Goal: Task Accomplishment & Management: Complete application form

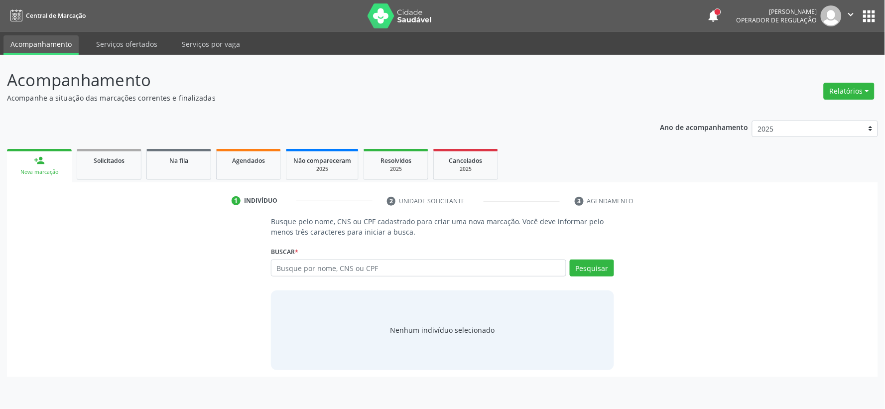
click at [297, 270] on input "text" at bounding box center [418, 267] width 295 height 17
type input "160873576970005"
click at [604, 266] on button "Pesquisar" at bounding box center [592, 267] width 44 height 17
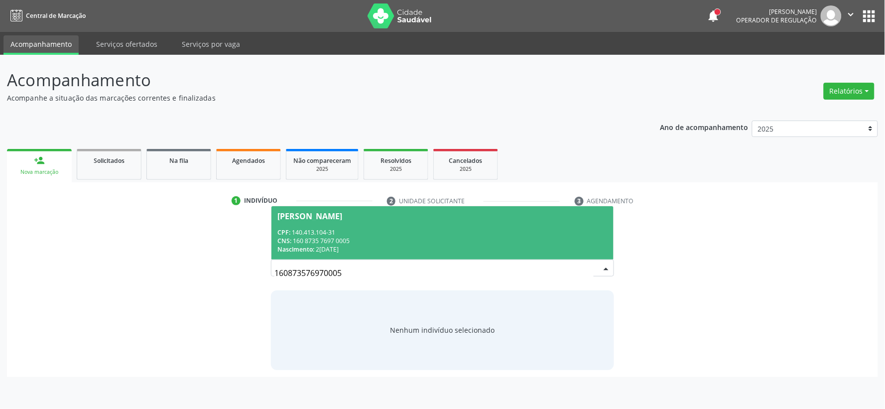
click at [360, 220] on span "[PERSON_NAME] CPF: 140.413.104-31 CNS: 160 8735 7697 0005 Nascimento: [DATE]" at bounding box center [442, 232] width 342 height 53
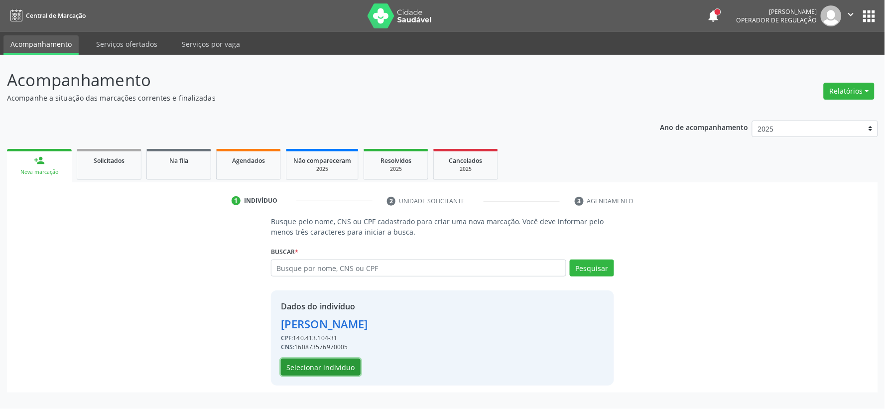
click at [305, 364] on button "Selecionar indivíduo" at bounding box center [321, 367] width 80 height 17
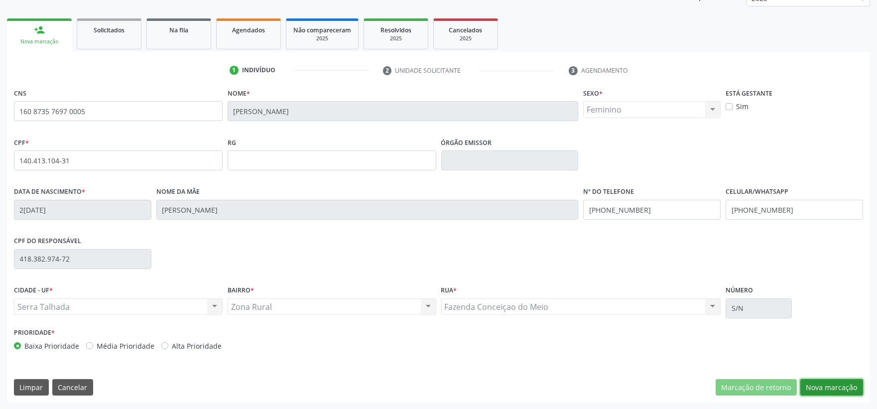
click at [823, 383] on button "Nova marcação" at bounding box center [831, 387] width 63 height 17
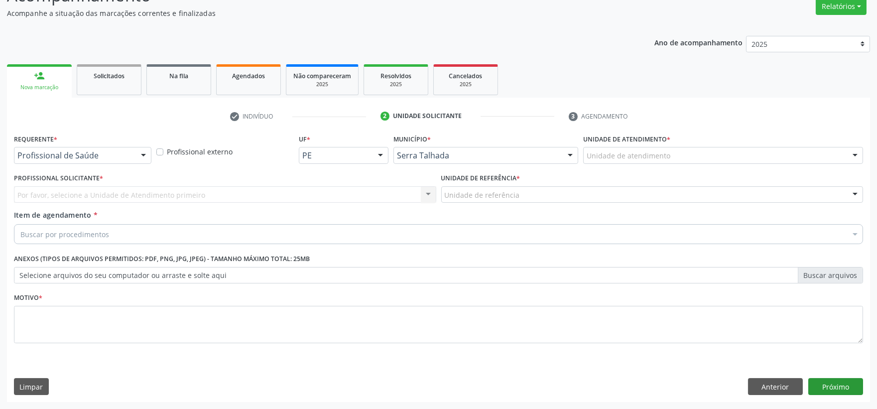
scroll to position [85, 0]
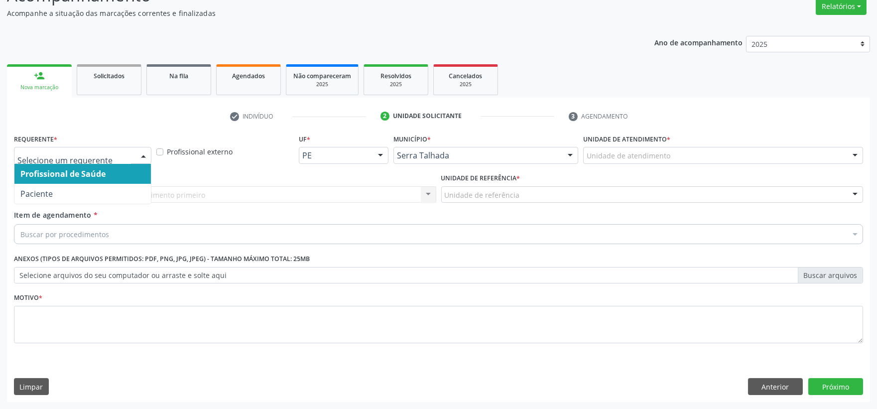
click at [78, 147] on div at bounding box center [82, 155] width 137 height 17
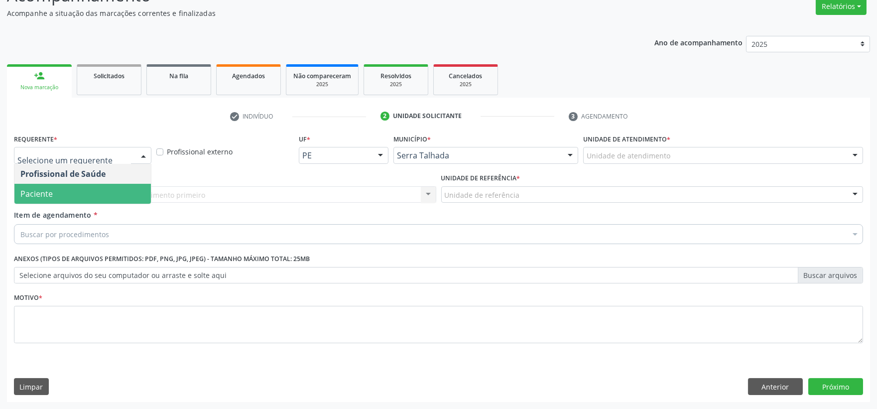
click at [73, 190] on span "Paciente" at bounding box center [82, 194] width 136 height 20
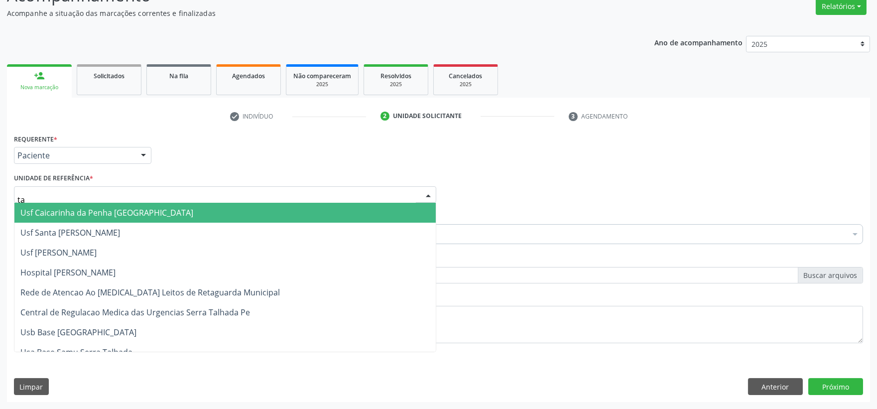
type input "tau"
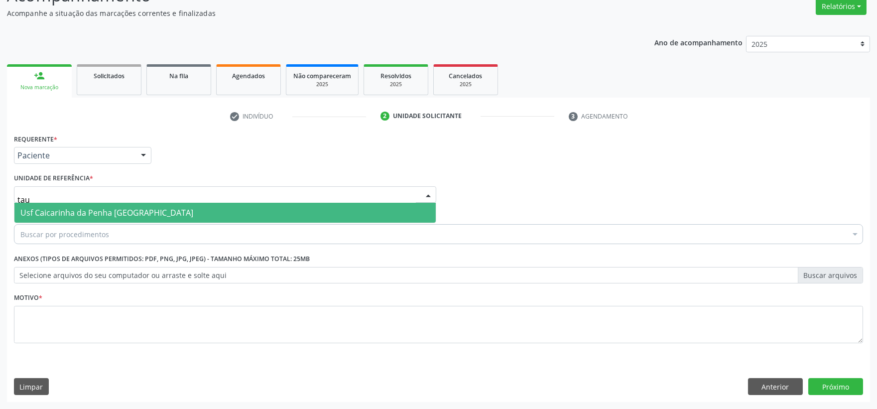
click at [108, 206] on span "Usf Caicarinha da Penha [GEOGRAPHIC_DATA]" at bounding box center [224, 213] width 421 height 20
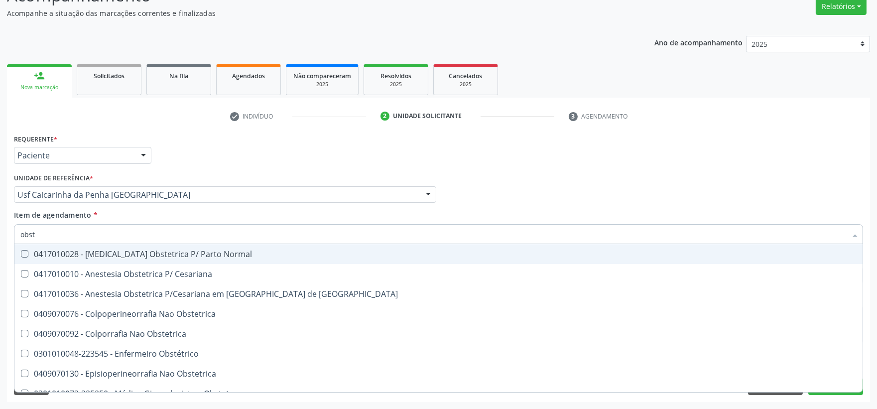
type input "obste"
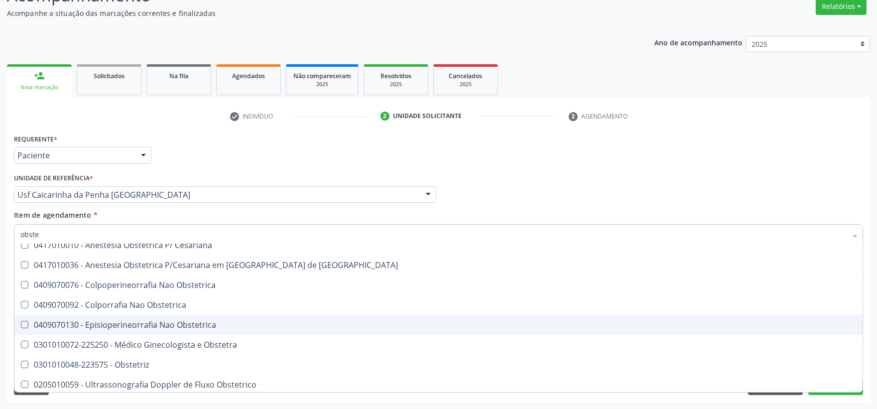
scroll to position [55, 0]
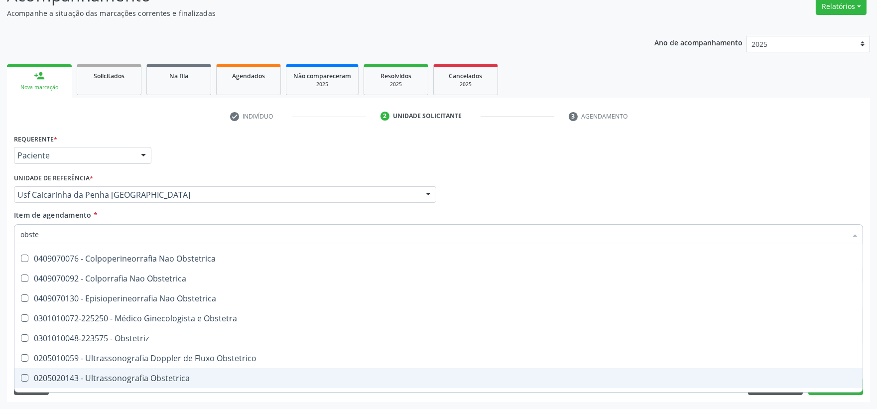
click at [123, 376] on div "0205020143 - Ultrassonografia Obstetrica" at bounding box center [438, 378] width 836 height 8
checkbox Obstetrica "true"
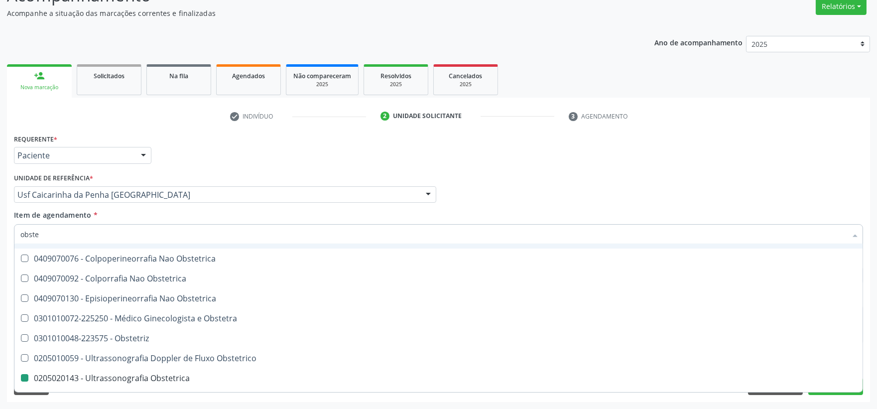
click at [534, 185] on div "Profissional Solicitante Por favor, selecione a Unidade de Atendimento primeiro…" at bounding box center [438, 190] width 854 height 39
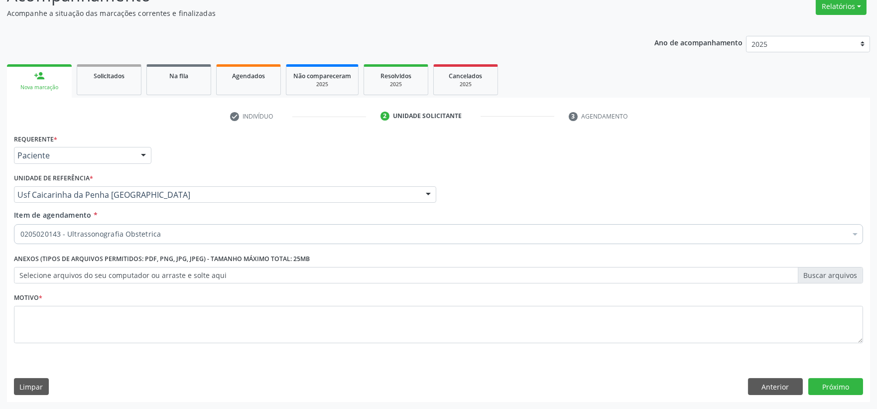
scroll to position [0, 0]
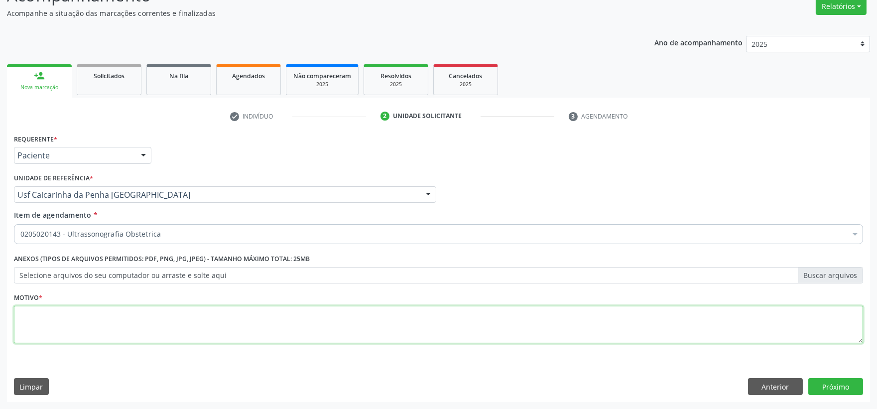
drag, startPoint x: 100, startPoint y: 324, endPoint x: 92, endPoint y: 326, distance: 8.3
click at [98, 325] on textarea at bounding box center [438, 325] width 849 height 38
type textarea "."
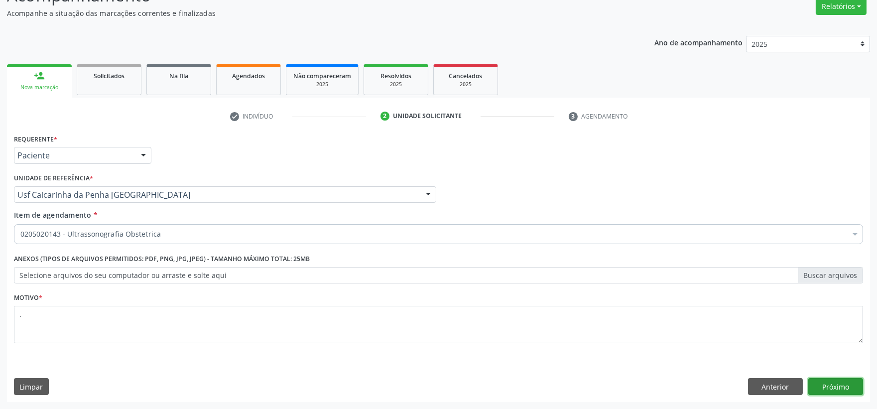
click at [833, 391] on button "Próximo" at bounding box center [835, 386] width 55 height 17
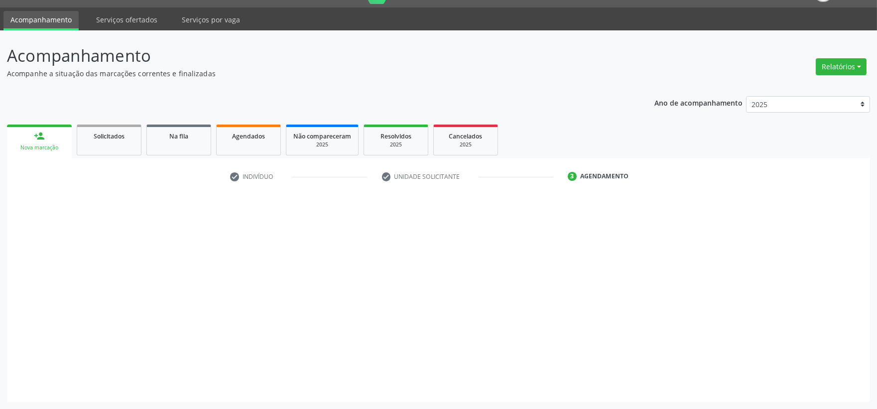
scroll to position [24, 0]
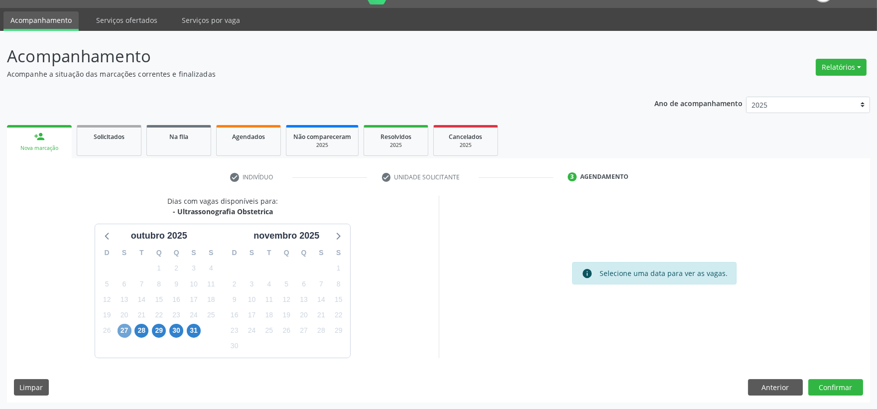
click at [126, 332] on span "27" at bounding box center [125, 331] width 14 height 14
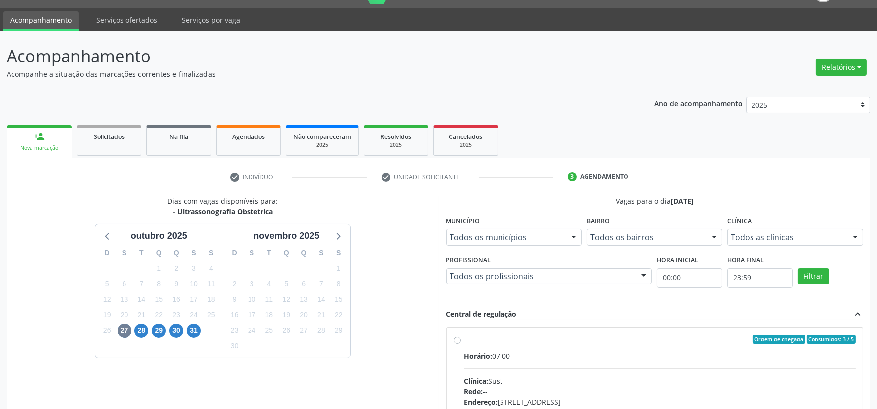
drag, startPoint x: 585, startPoint y: 370, endPoint x: 585, endPoint y: 362, distance: 8.5
radio input "true"
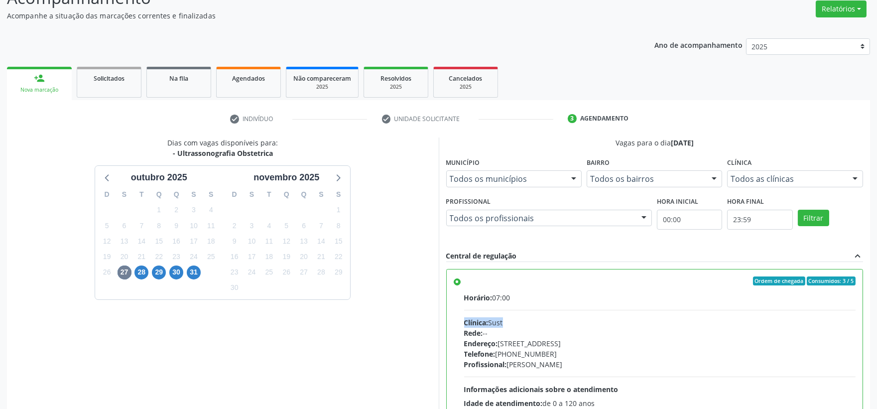
scroll to position [186, 0]
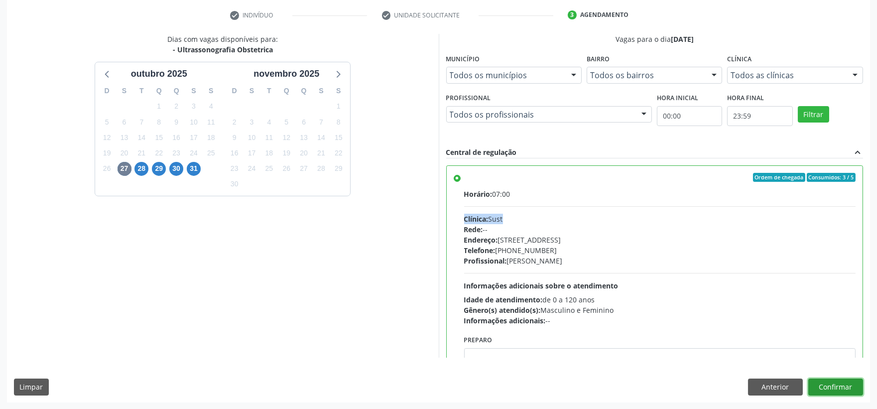
click at [847, 383] on button "Confirmar" at bounding box center [835, 386] width 55 height 17
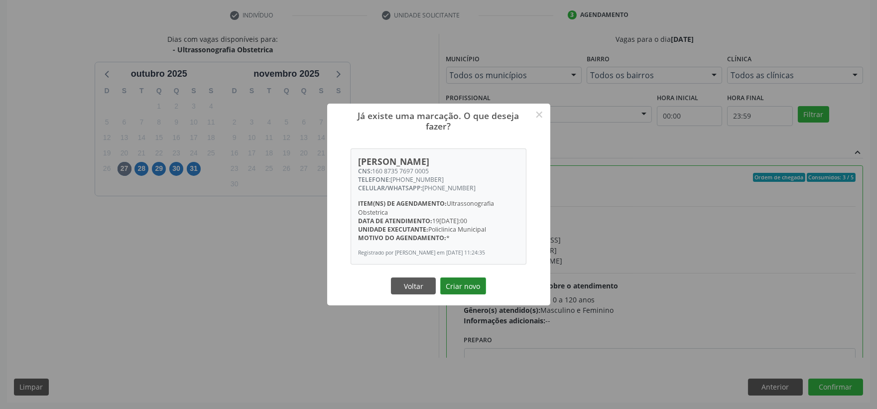
click at [470, 291] on button "Criar novo" at bounding box center [463, 285] width 46 height 17
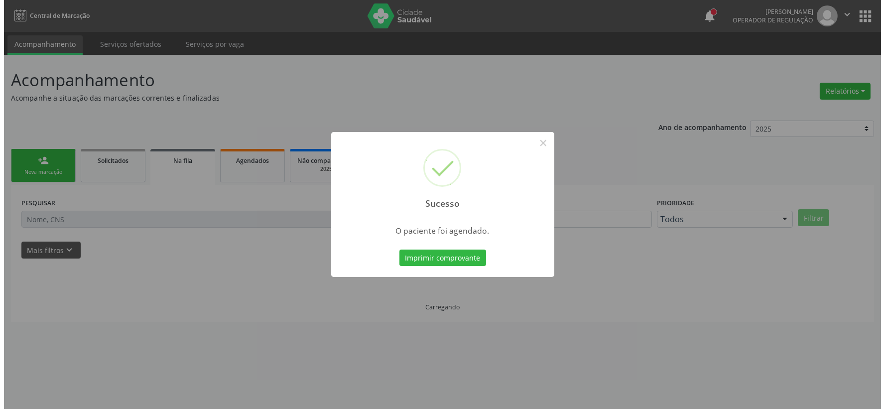
scroll to position [0, 0]
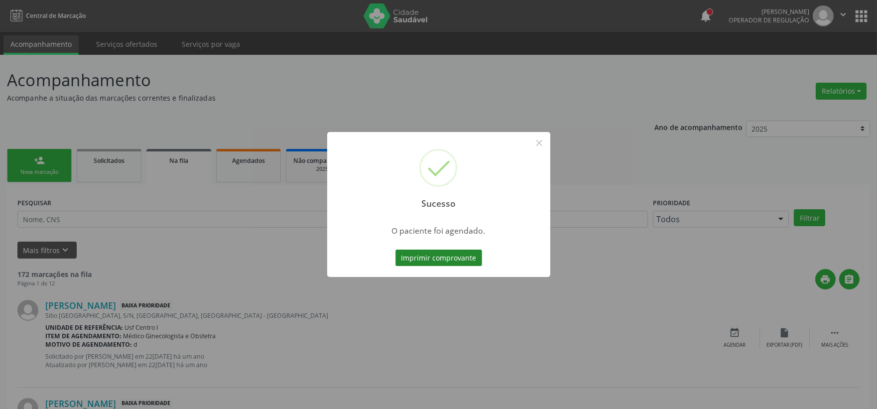
click at [451, 262] on button "Imprimir comprovante" at bounding box center [438, 258] width 87 height 17
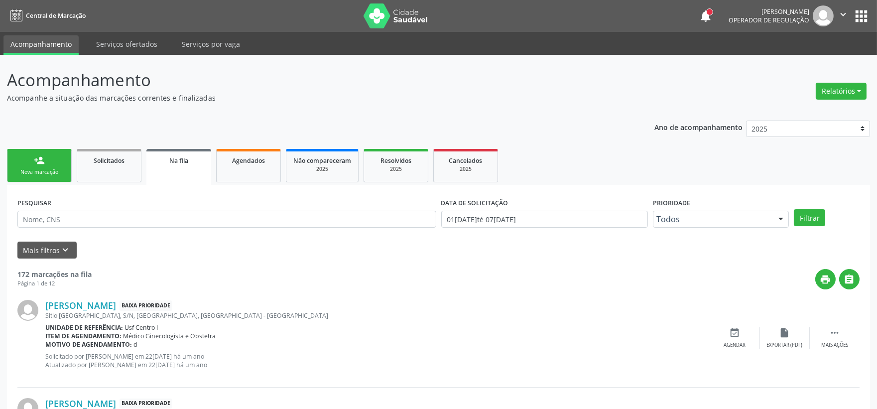
click at [53, 161] on link "person_add Nova marcação" at bounding box center [39, 165] width 65 height 33
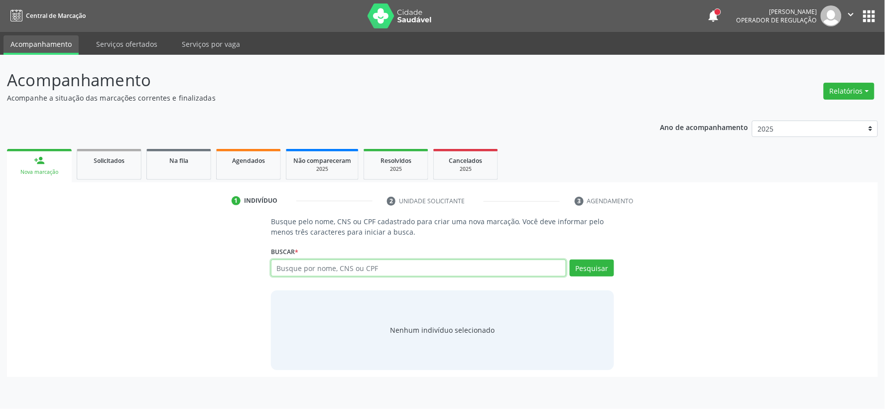
click at [325, 271] on input "text" at bounding box center [418, 267] width 295 height 17
type input "701008821246995"
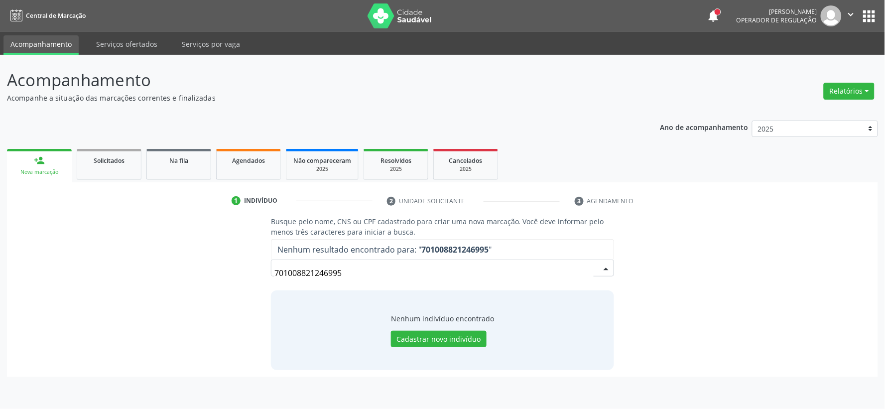
drag, startPoint x: 351, startPoint y: 275, endPoint x: 158, endPoint y: 255, distance: 193.8
click at [159, 255] on div "Busque pelo nome, CNS ou CPF cadastrado para criar uma nova marcação. Você deve…" at bounding box center [442, 292] width 857 height 153
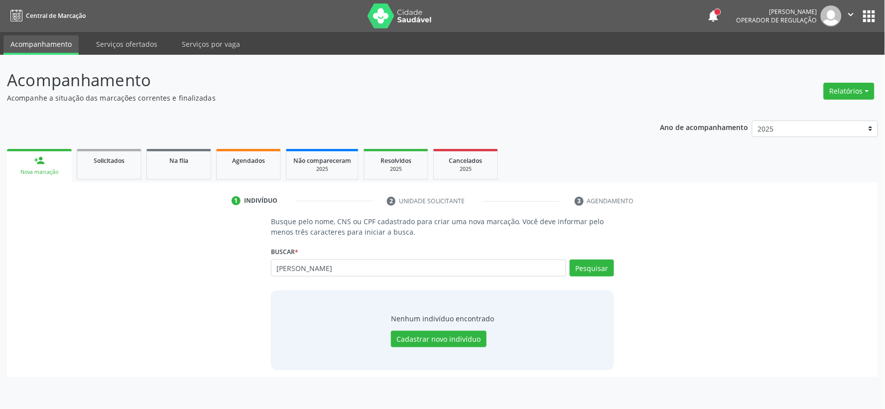
type input "[PERSON_NAME]"
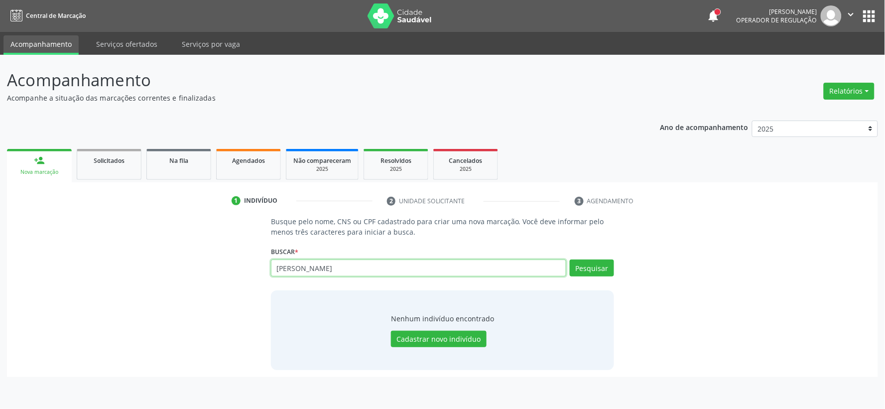
click at [347, 266] on input "[PERSON_NAME]" at bounding box center [418, 267] width 295 height 17
drag, startPoint x: 342, startPoint y: 269, endPoint x: 151, endPoint y: 242, distance: 192.8
click at [151, 242] on div "Busque pelo nome, CNS ou CPF cadastrado para criar uma nova marcação. Você deve…" at bounding box center [442, 292] width 857 height 153
paste input "701000821246995"
type input "701000821246995"
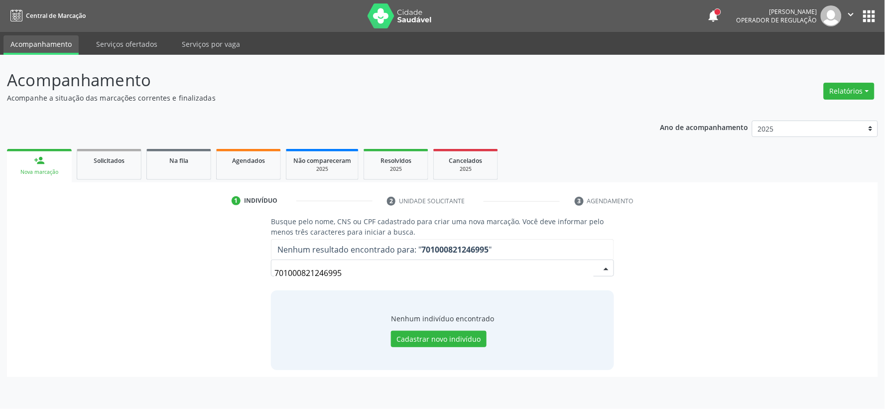
drag, startPoint x: 352, startPoint y: 271, endPoint x: 60, endPoint y: 311, distance: 294.1
click at [113, 307] on div "Busque pelo nome, CNS ou CPF cadastrado para criar uma nova marcação. Você deve…" at bounding box center [442, 292] width 857 height 153
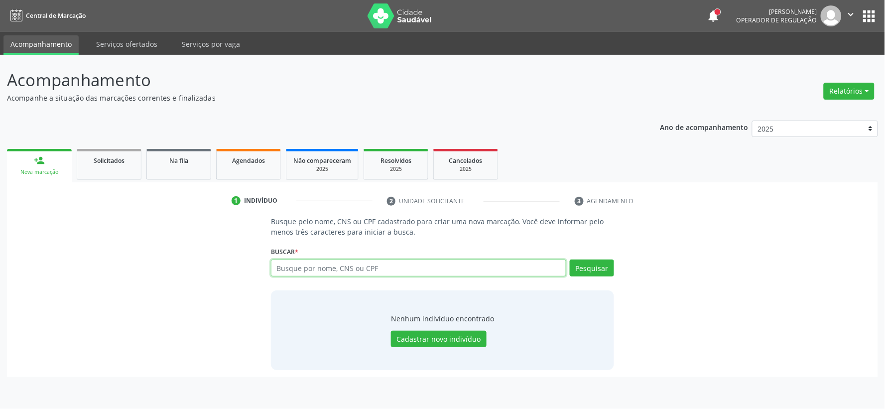
paste input "129.039.884-47"
type input "129.039.884-47"
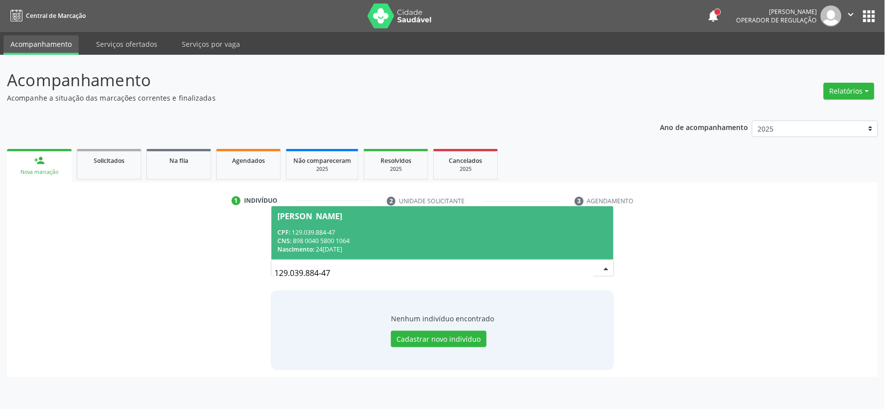
click at [373, 241] on div "CNS: 898 0040 5800 1064" at bounding box center [442, 241] width 330 height 8
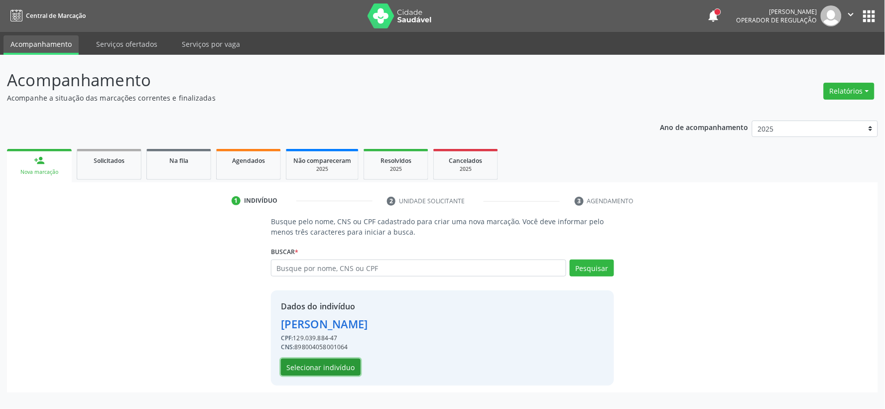
click at [355, 368] on button "Selecionar indivíduo" at bounding box center [321, 367] width 80 height 17
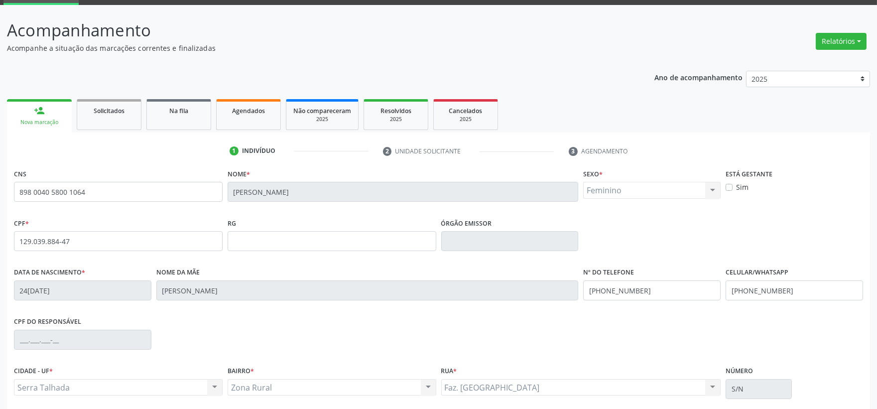
scroll to position [130, 0]
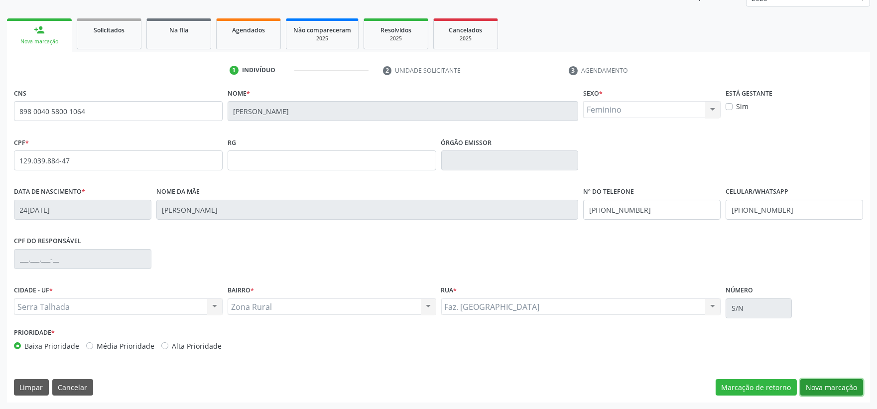
drag, startPoint x: 819, startPoint y: 389, endPoint x: 722, endPoint y: 330, distance: 113.3
click at [819, 389] on button "Nova marcação" at bounding box center [831, 387] width 63 height 17
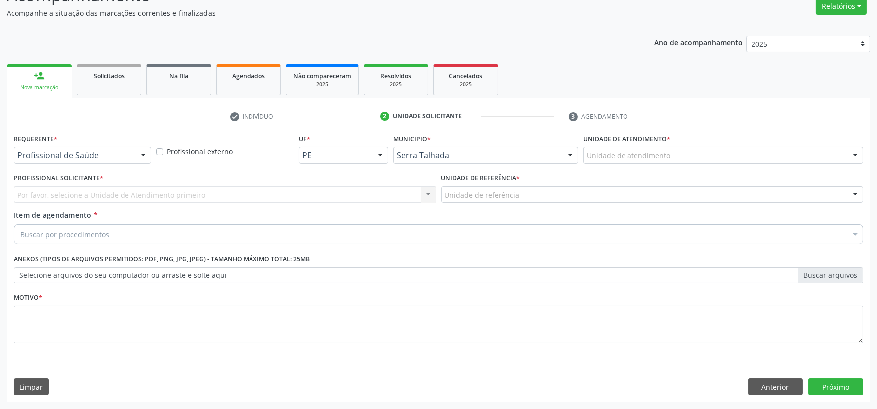
scroll to position [85, 0]
click at [136, 152] on div at bounding box center [143, 155] width 15 height 17
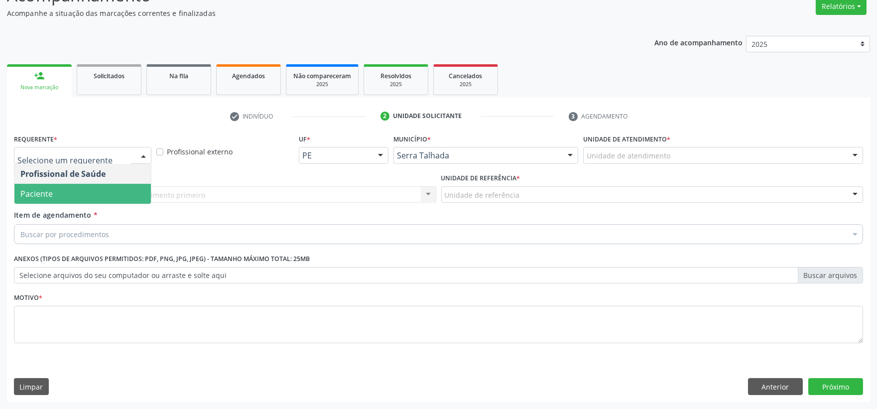
click at [123, 195] on span "Paciente" at bounding box center [82, 194] width 136 height 20
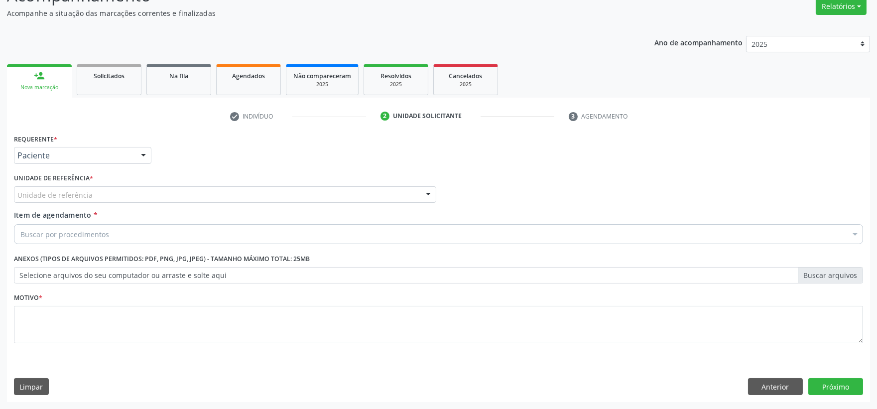
click at [121, 195] on div "Unidade de referência" at bounding box center [225, 194] width 422 height 17
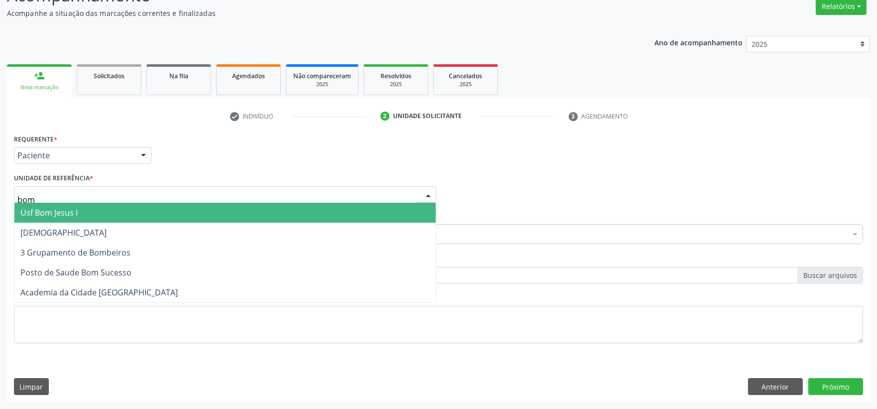
type input "bom s"
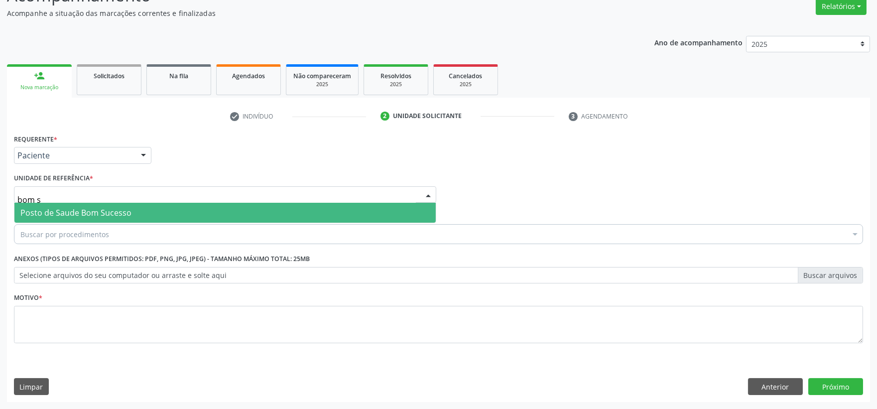
click at [153, 212] on span "Posto de Saude Bom Sucesso" at bounding box center [224, 213] width 421 height 20
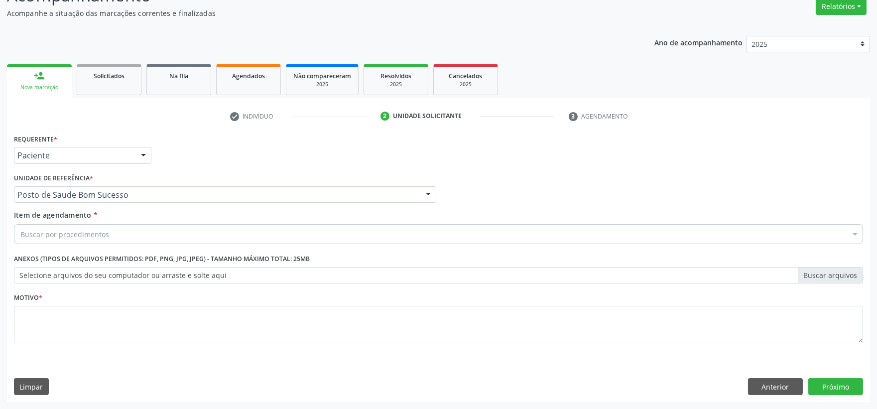
click at [143, 236] on div "Buscar por procedimentos" at bounding box center [438, 234] width 849 height 20
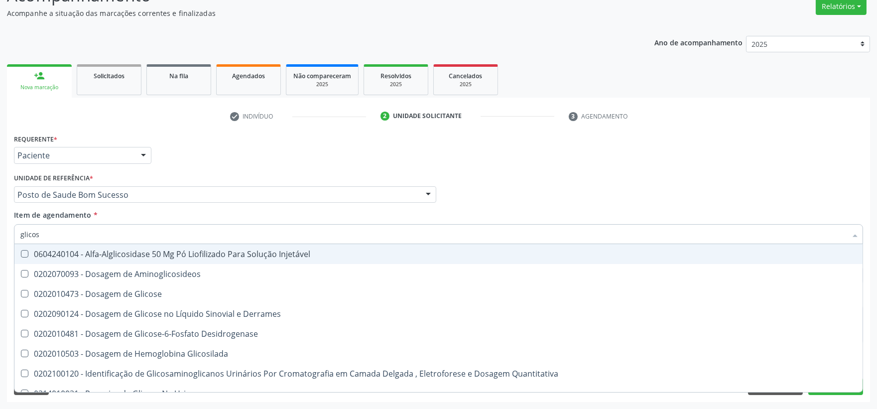
type input "glicose"
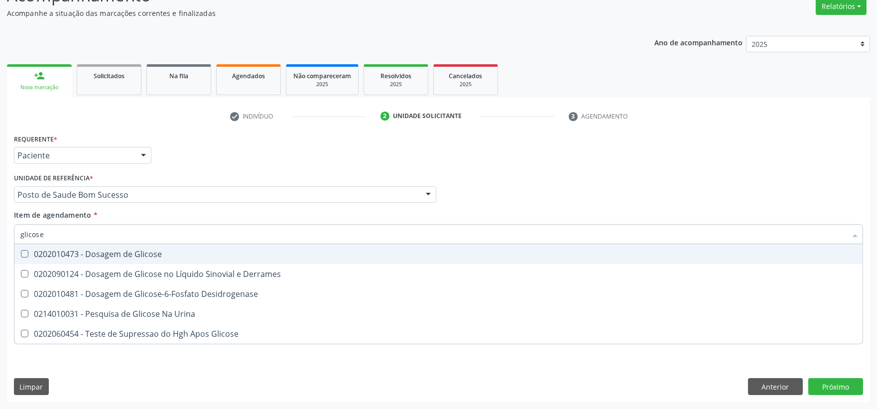
click at [132, 260] on span "0202010473 - Dosagem de Glicose" at bounding box center [438, 254] width 848 height 20
checkbox Glicose "true"
drag, startPoint x: 94, startPoint y: 235, endPoint x: -11, endPoint y: 236, distance: 104.6
click at [0, 236] on html "Central de Marcação notifications [PERSON_NAME] Operador de regulação  Configu…" at bounding box center [438, 119] width 877 height 409
type input "hem"
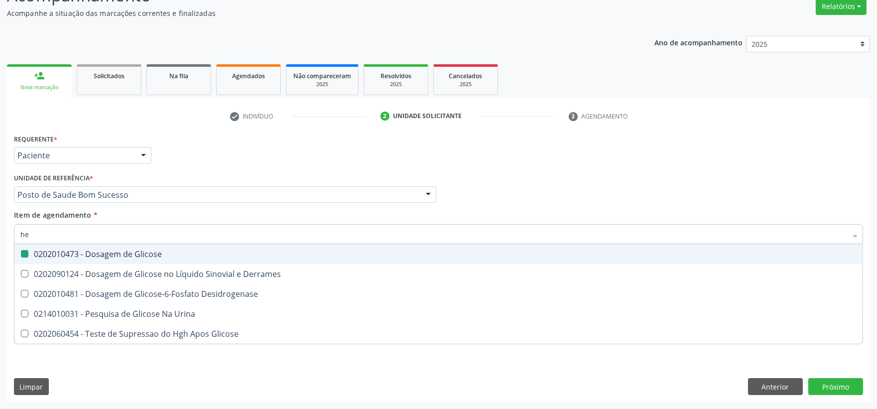
checkbox Glicose "false"
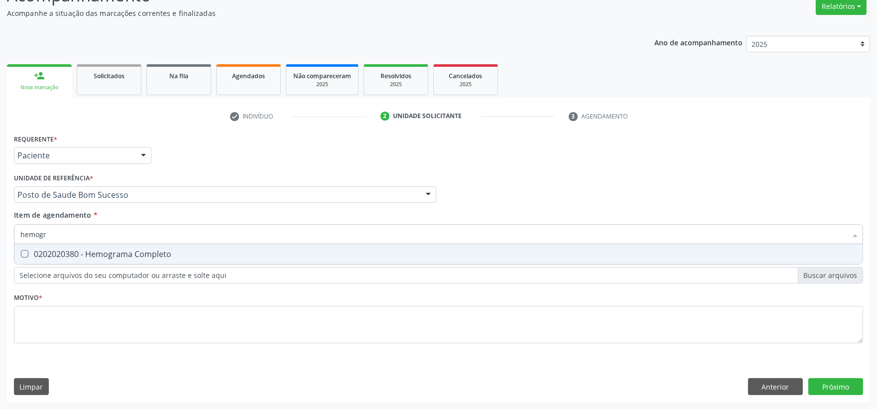
type input "hemogra"
click at [73, 256] on div "0202020380 - Hemograma Completo" at bounding box center [438, 254] width 836 height 8
checkbox Completo "true"
drag, startPoint x: 72, startPoint y: 236, endPoint x: -141, endPoint y: 229, distance: 212.8
click at [0, 229] on html "Central de Marcação notifications [PERSON_NAME] Operador de regulação  Configu…" at bounding box center [438, 119] width 877 height 409
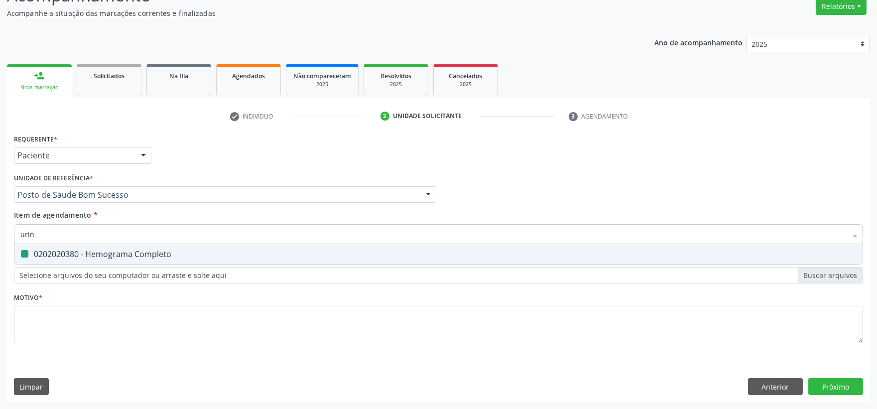
type input "urina"
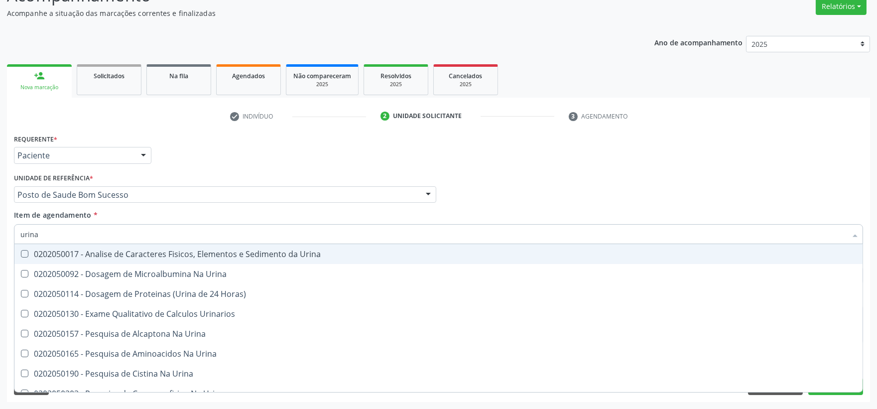
click at [95, 257] on div "0202050017 - Analise de Caracteres Fisicos, Elementos e Sedimento da Urina" at bounding box center [438, 254] width 836 height 8
checkbox Urina "true"
drag, startPoint x: 92, startPoint y: 234, endPoint x: -203, endPoint y: 224, distance: 295.5
click at [0, 224] on html "Central de Marcação notifications [PERSON_NAME] Operador de regulação  Configu…" at bounding box center [438, 119] width 877 height 409
type input "cu"
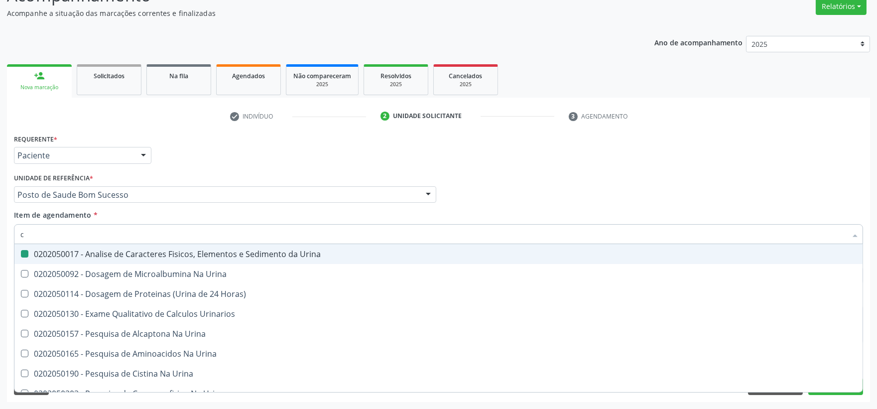
checkbox Urina "false"
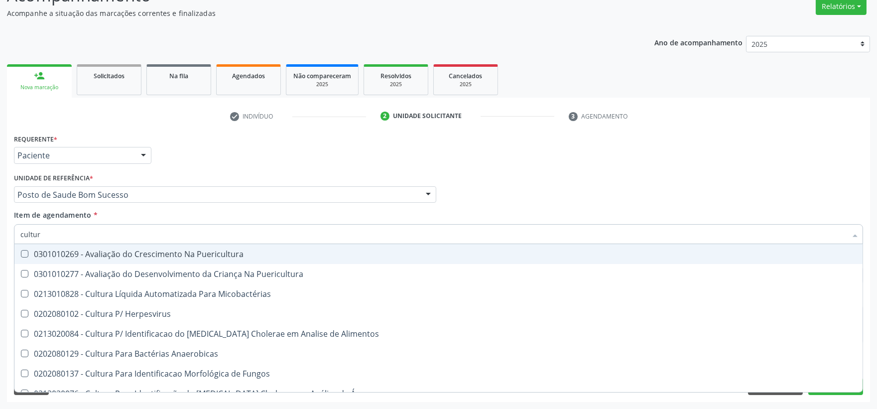
type input "cultura"
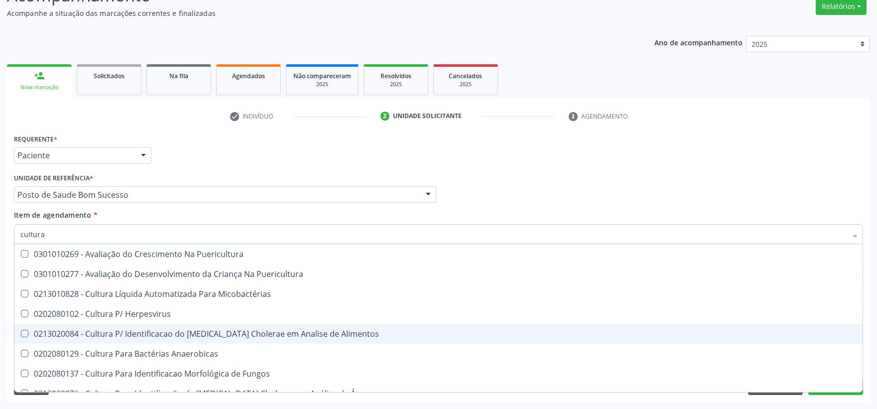
scroll to position [55, 0]
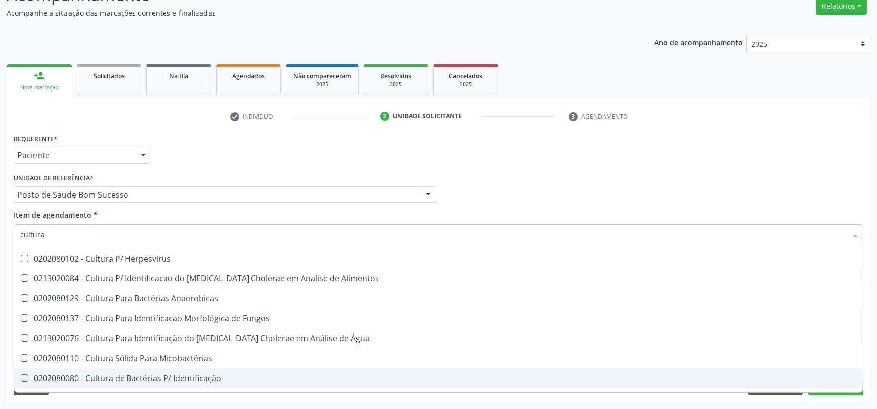
click at [197, 376] on div "0202080080 - Cultura de Bactérias P/ Identificação" at bounding box center [438, 378] width 836 height 8
checkbox Identificação "true"
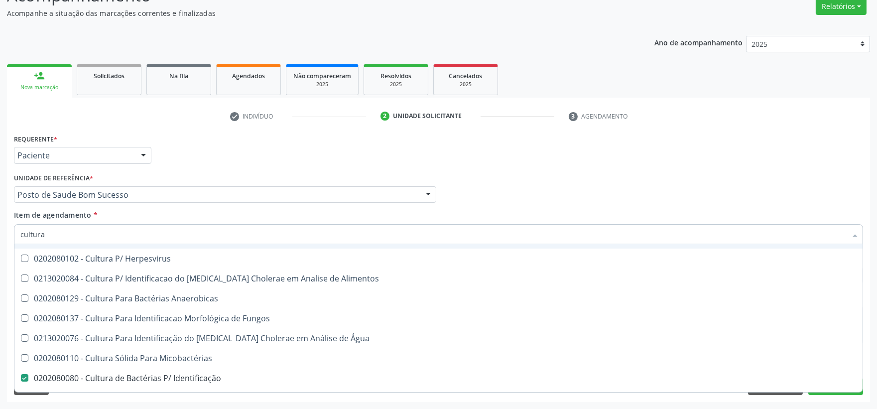
click at [0, 237] on html "Central de Marcação notifications [PERSON_NAME] Operador de regulação  Configu…" at bounding box center [438, 119] width 877 height 409
type input "t"
checkbox Identificação "false"
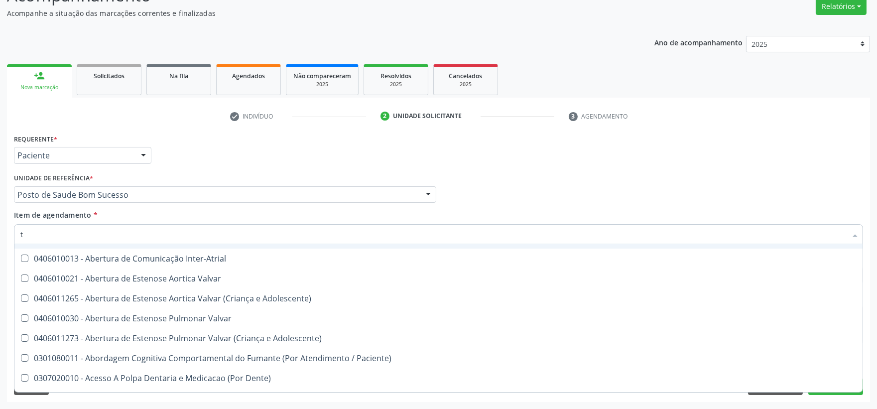
type input "to"
checkbox Transeptal "true"
checkbox Urina "false"
checkbox Videolaparoscópica "true"
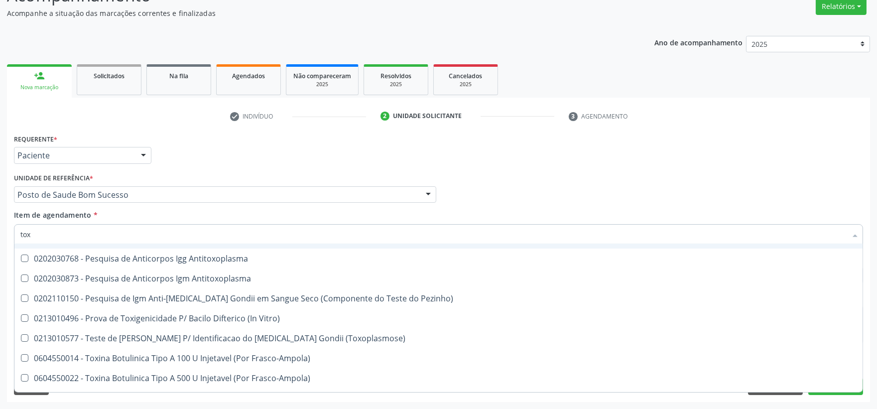
type input "toxo"
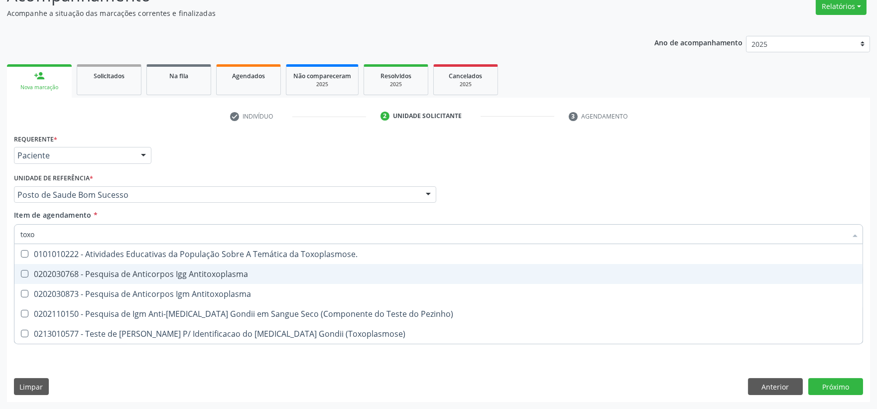
click at [151, 280] on span "0202030768 - Pesquisa de Anticorpos Igg Antitoxoplasma" at bounding box center [438, 274] width 848 height 20
checkbox Antitoxoplasma "true"
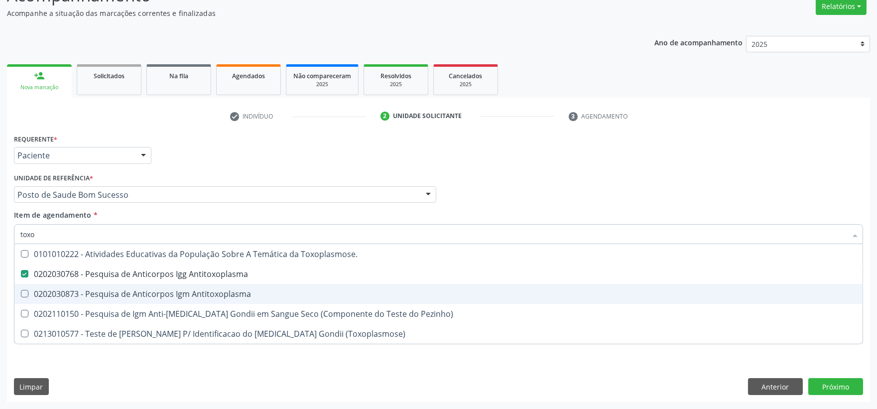
click at [140, 292] on div "0202030873 - Pesquisa de Anticorpos Igm Antitoxoplasma" at bounding box center [438, 294] width 836 height 8
checkbox Antitoxoplasma "true"
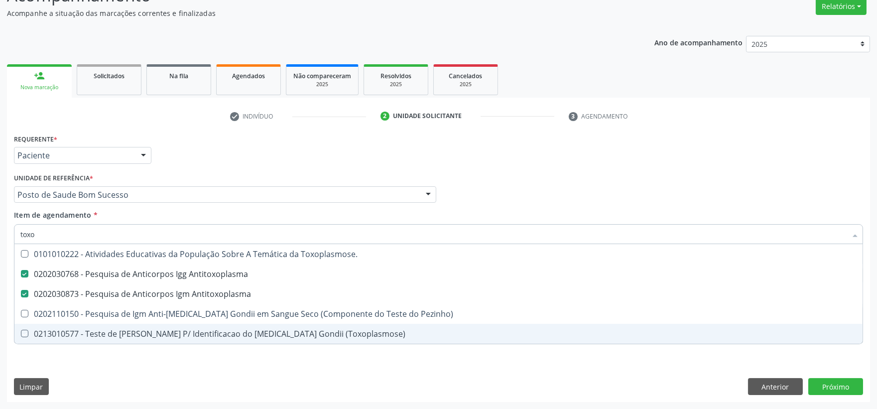
click at [150, 390] on div "Requerente * Paciente Profissional de Saúde Paciente Nenhum resultado encontrad…" at bounding box center [438, 266] width 863 height 270
checkbox Pezinho\) "true"
checkbox \(Toxoplasmose\) "true"
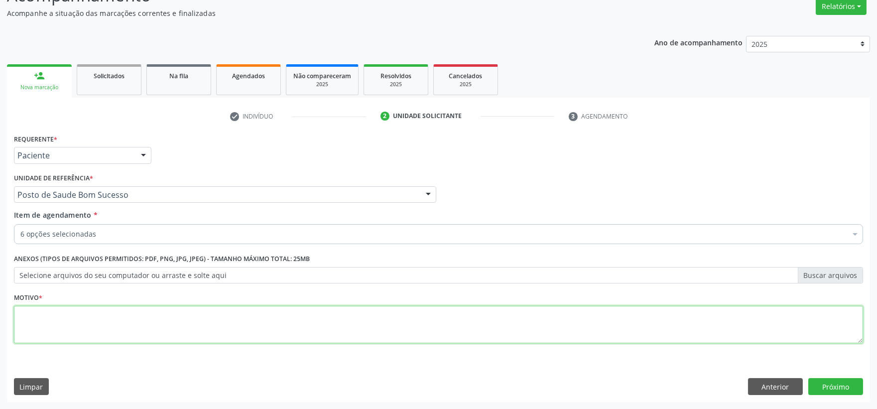
click at [156, 326] on textarea at bounding box center [438, 325] width 849 height 38
type textarea "."
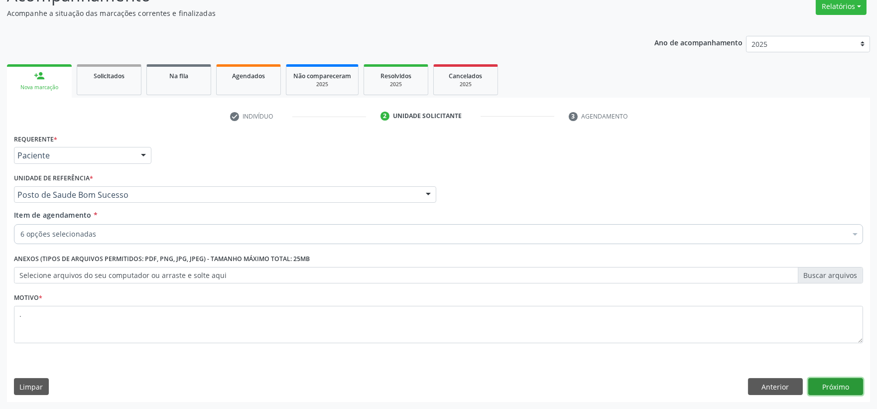
click at [822, 384] on button "Próximo" at bounding box center [835, 386] width 55 height 17
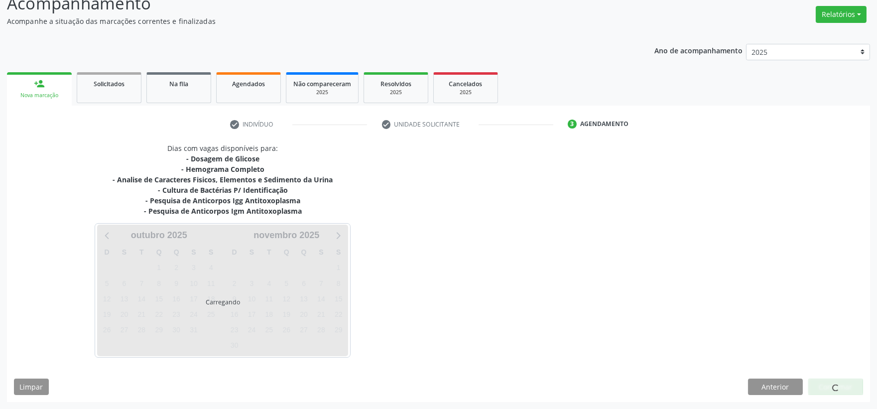
scroll to position [76, 0]
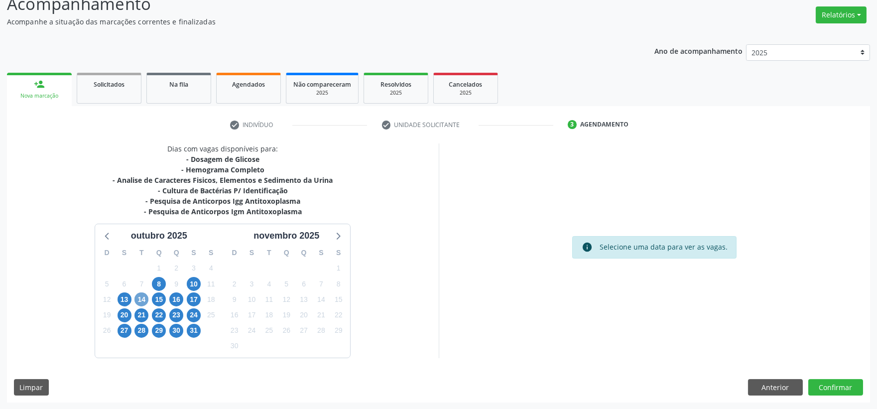
click at [144, 296] on span "14" at bounding box center [141, 299] width 14 height 14
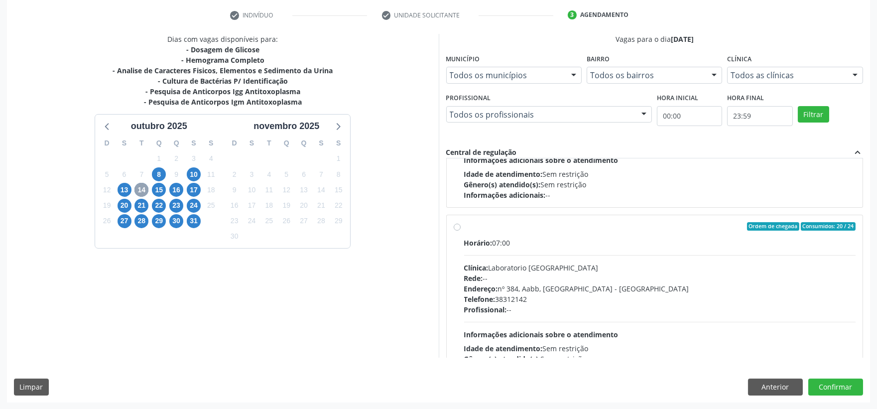
scroll to position [498, 0]
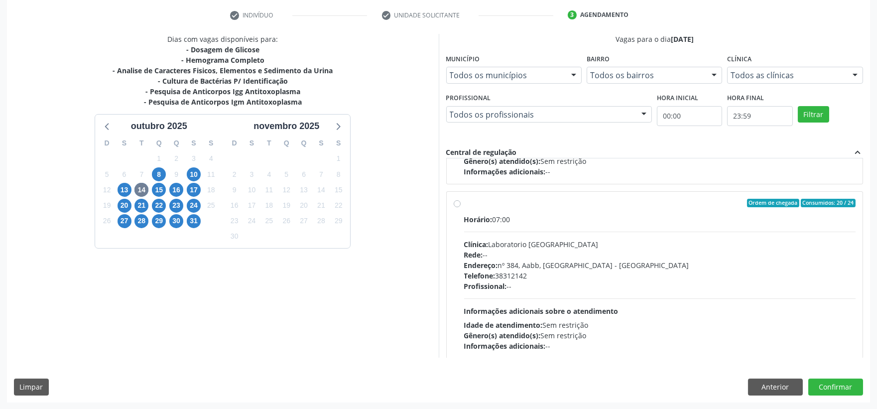
click at [600, 210] on label "Ordem de chegada Consumidos: 20 / 24 Horário: 07:00 Clínica: Laboratorio [GEOGR…" at bounding box center [660, 275] width 392 height 153
click at [461, 208] on input "Ordem de chegada Consumidos: 20 / 24 Horário: 07:00 Clínica: Laboratorio [GEOGR…" at bounding box center [457, 203] width 7 height 9
radio input "true"
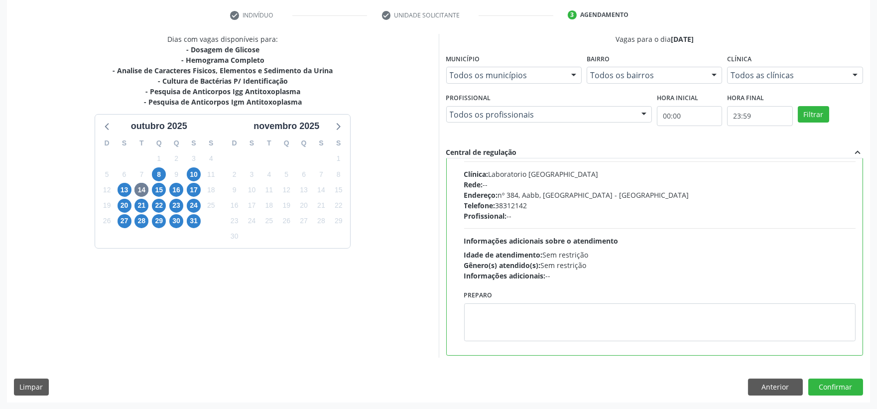
scroll to position [573, 0]
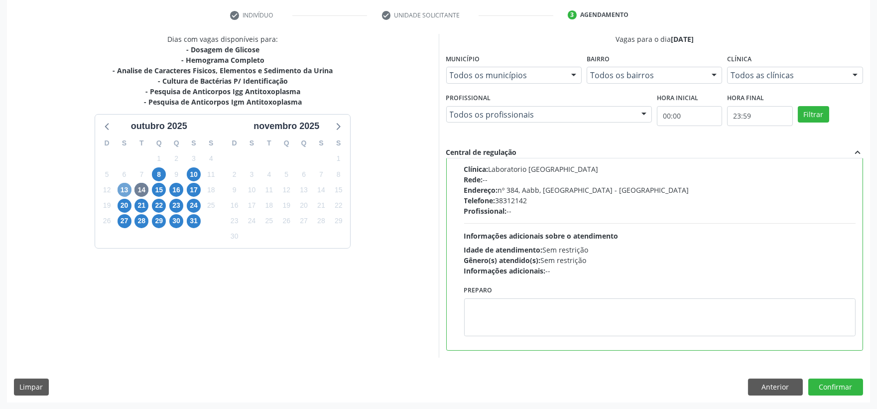
click at [127, 191] on span "13" at bounding box center [125, 190] width 14 height 14
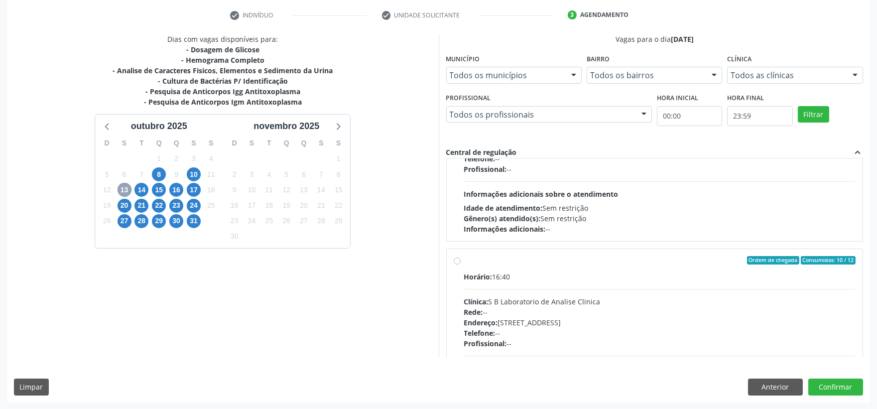
scroll to position [0, 0]
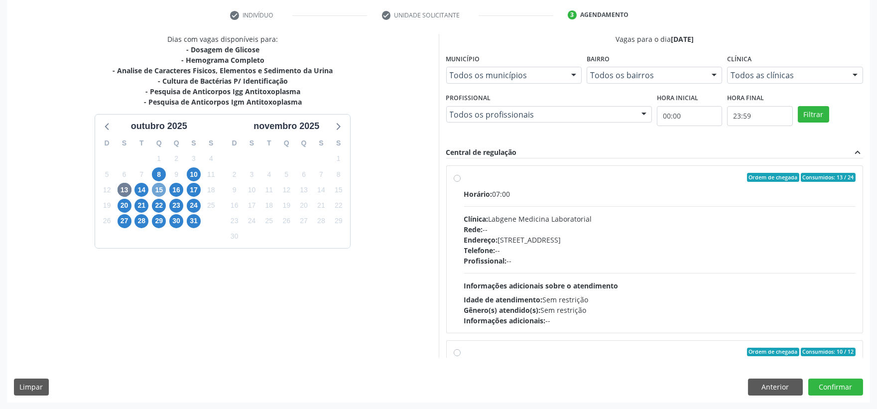
click at [161, 186] on span "15" at bounding box center [159, 190] width 14 height 14
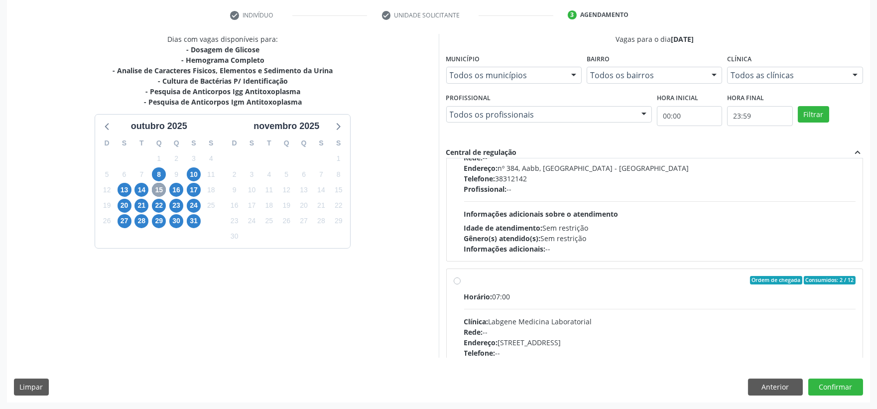
scroll to position [111, 0]
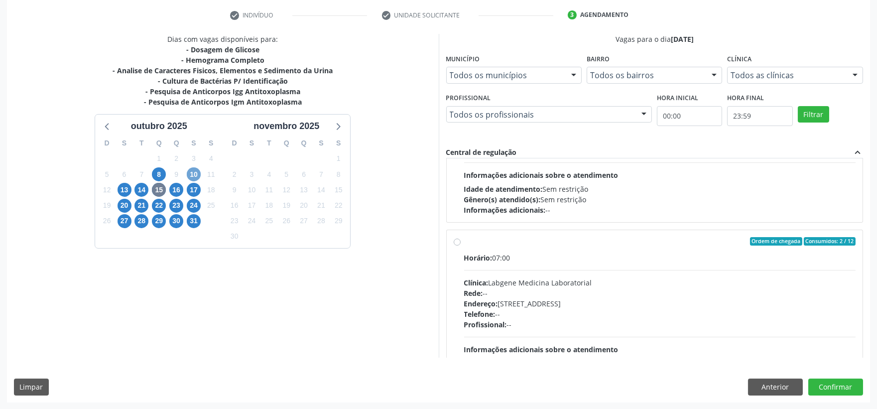
click at [196, 173] on span "10" at bounding box center [194, 174] width 14 height 14
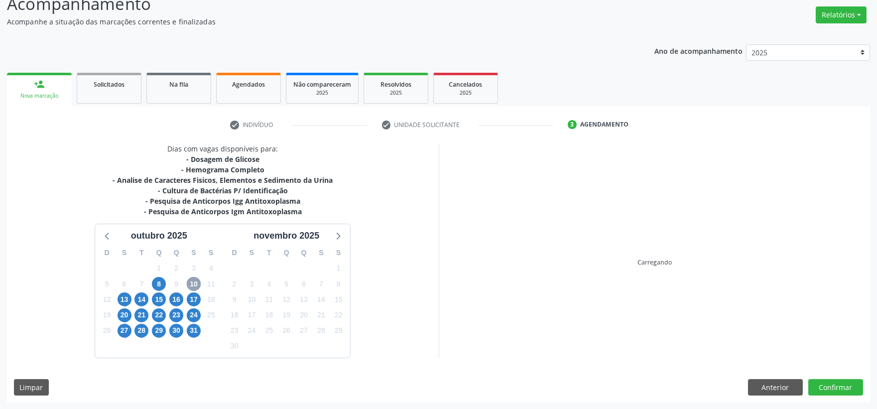
scroll to position [168, 0]
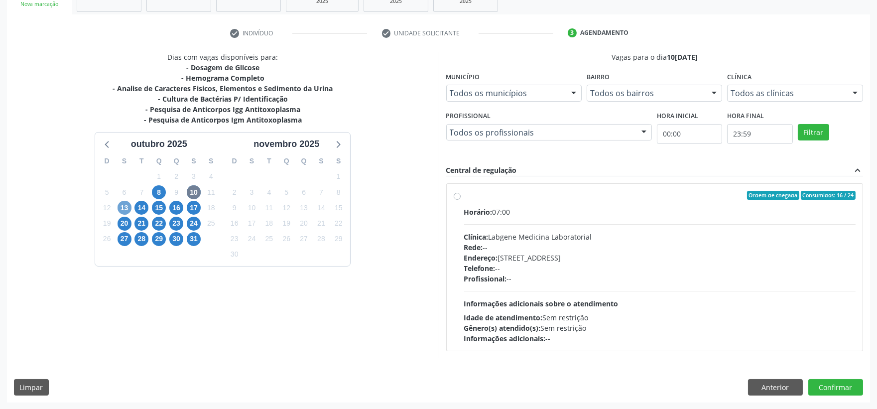
click at [118, 208] on span "13" at bounding box center [125, 208] width 14 height 14
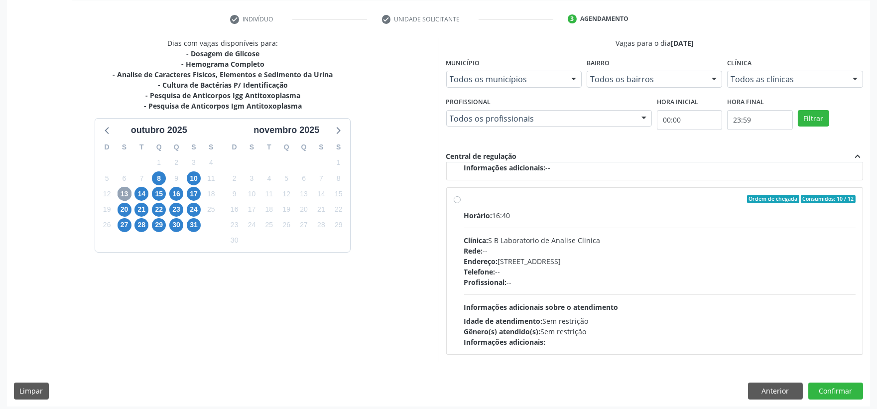
scroll to position [186, 0]
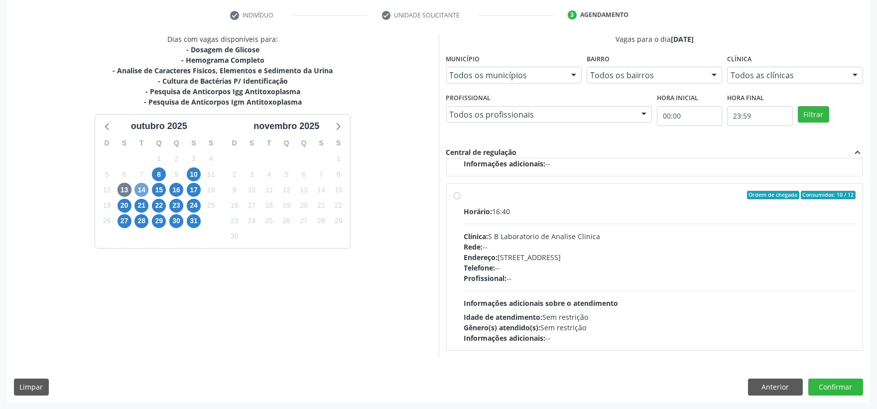
click at [145, 194] on span "14" at bounding box center [141, 190] width 14 height 14
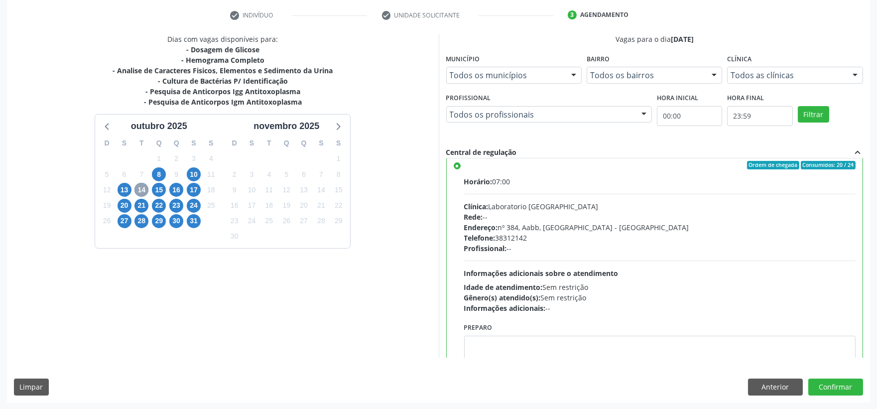
scroll to position [573, 0]
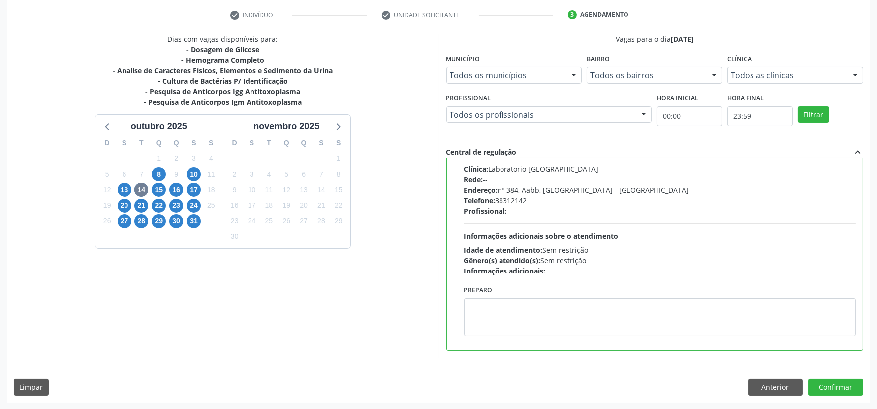
click at [548, 203] on div "Telefone: [PHONE_NUMBER]" at bounding box center [660, 200] width 392 height 10
click at [461, 132] on input "Ordem de chegada Consumidos: 20 / 24 Horário: 07:00 Clínica: Laboratorio [GEOGR…" at bounding box center [457, 128] width 7 height 9
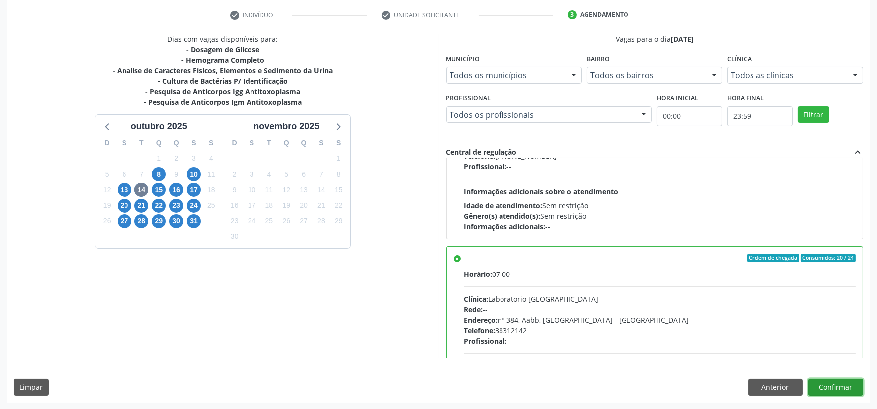
click at [846, 381] on button "Confirmar" at bounding box center [835, 386] width 55 height 17
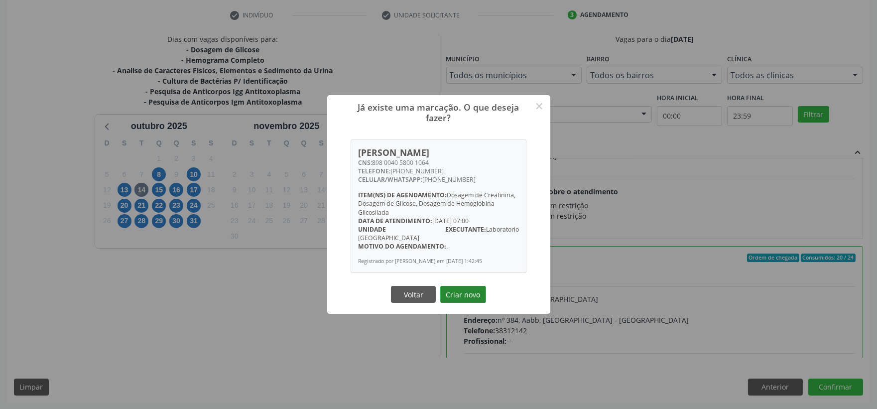
click at [466, 300] on button "Criar novo" at bounding box center [463, 294] width 46 height 17
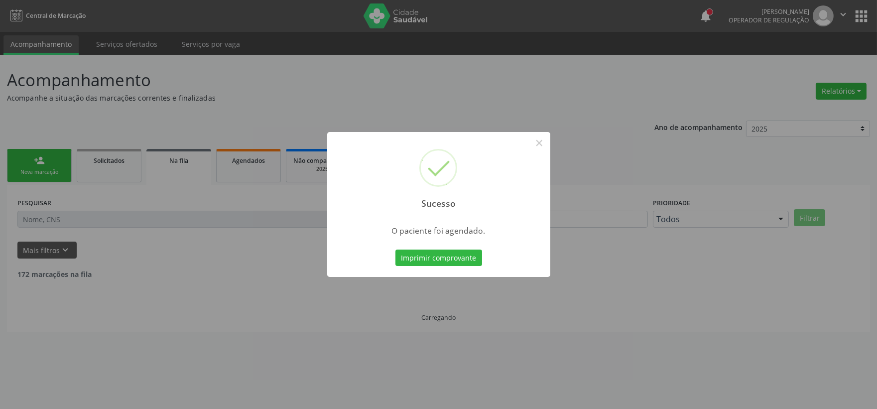
scroll to position [0, 0]
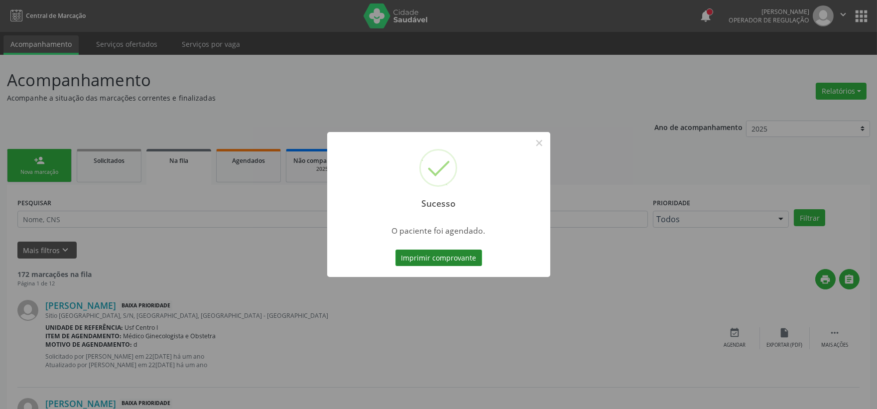
click at [461, 257] on button "Imprimir comprovante" at bounding box center [438, 258] width 87 height 17
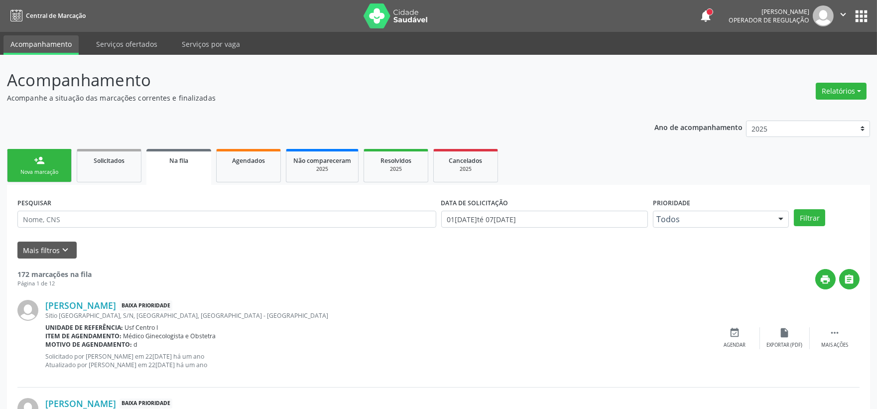
click at [37, 160] on div "person_add" at bounding box center [39, 160] width 11 height 11
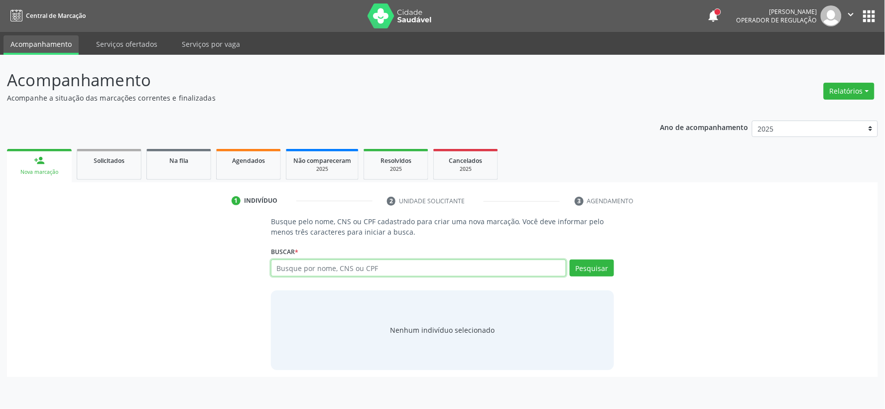
click at [326, 267] on input "text" at bounding box center [418, 267] width 295 height 17
type input "701000821246995"
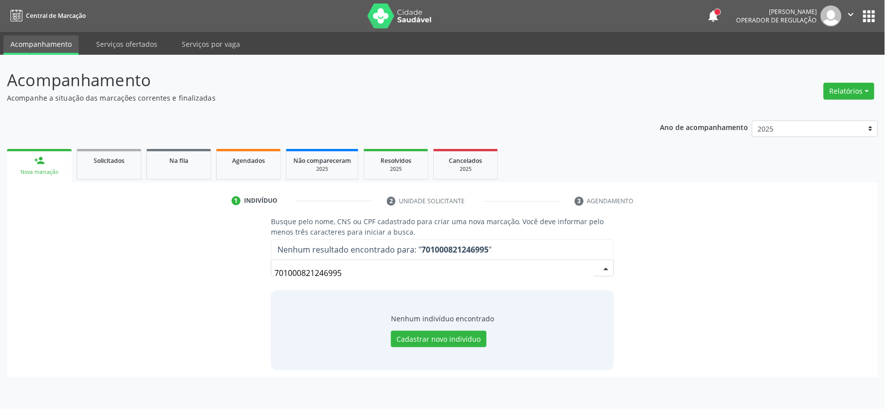
drag, startPoint x: 352, startPoint y: 271, endPoint x: 1, endPoint y: 267, distance: 350.1
click at [79, 266] on div "Busque pelo nome, CNS ou CPF cadastrado para criar uma nova marcação. Você deve…" at bounding box center [442, 292] width 857 height 153
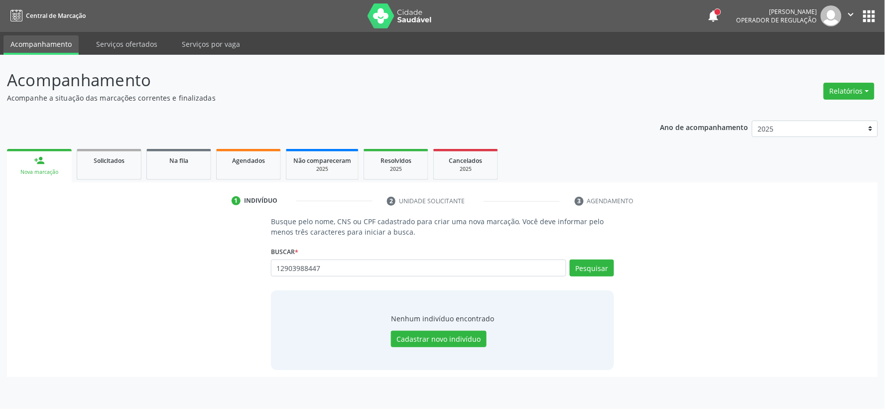
type input "12903988447"
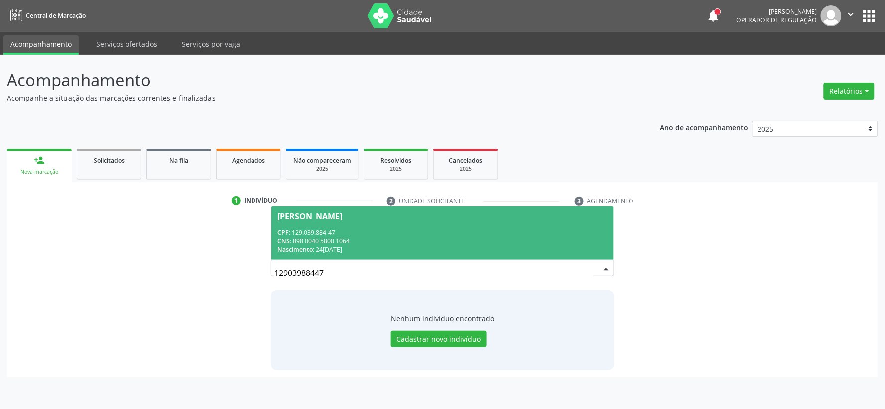
click at [357, 228] on div "CPF: 129.039.884-47" at bounding box center [442, 232] width 330 height 8
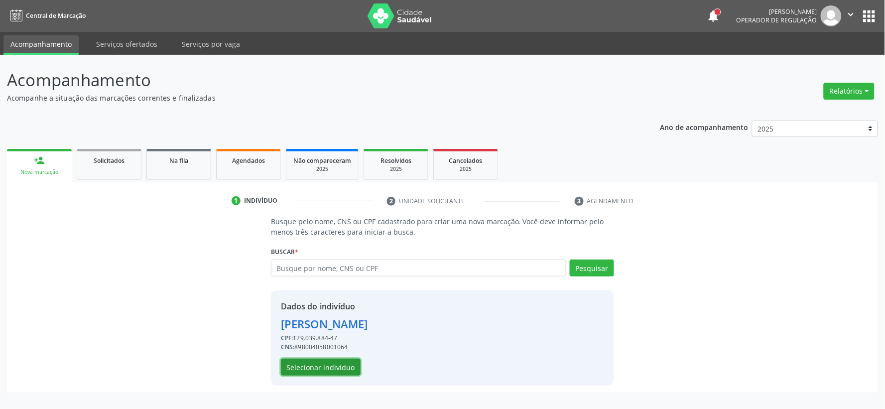
click at [326, 365] on button "Selecionar indivíduo" at bounding box center [321, 367] width 80 height 17
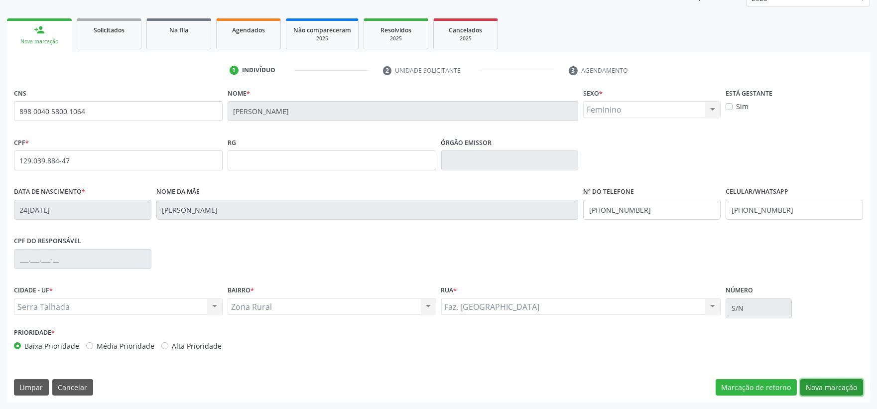
click at [833, 386] on button "Nova marcação" at bounding box center [831, 387] width 63 height 17
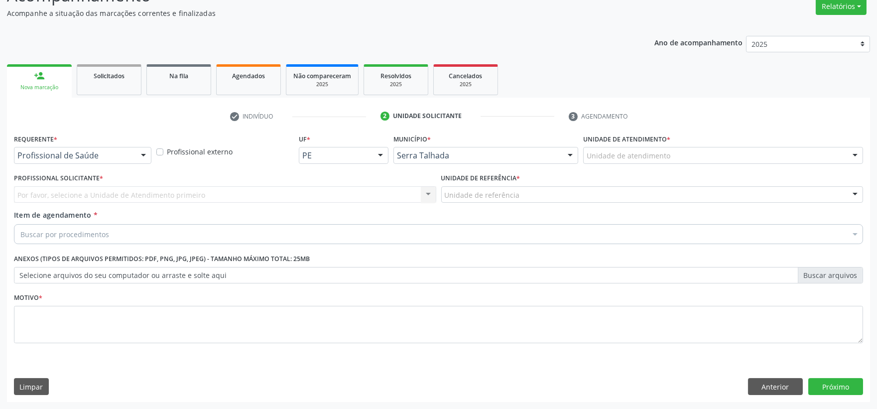
scroll to position [85, 0]
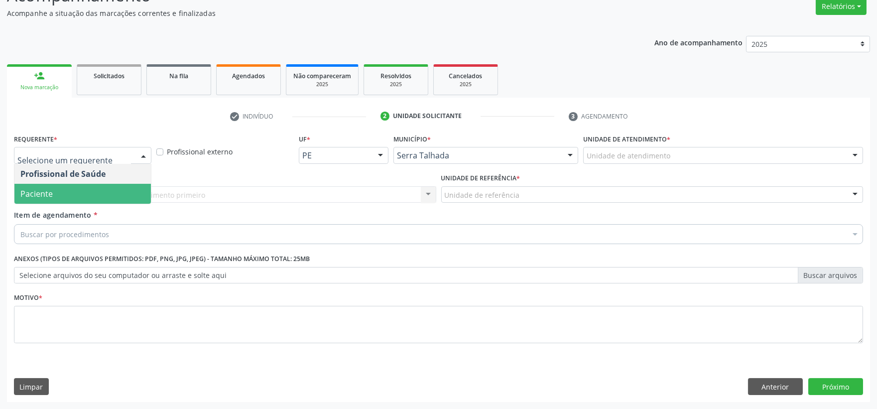
click at [59, 185] on span "Paciente" at bounding box center [82, 194] width 136 height 20
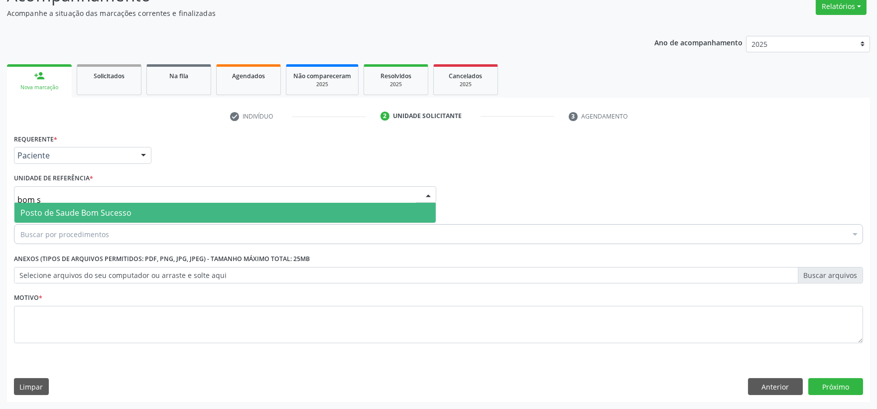
type input "bom su"
click at [52, 210] on span "Posto de Saude Bom Sucesso" at bounding box center [75, 212] width 111 height 11
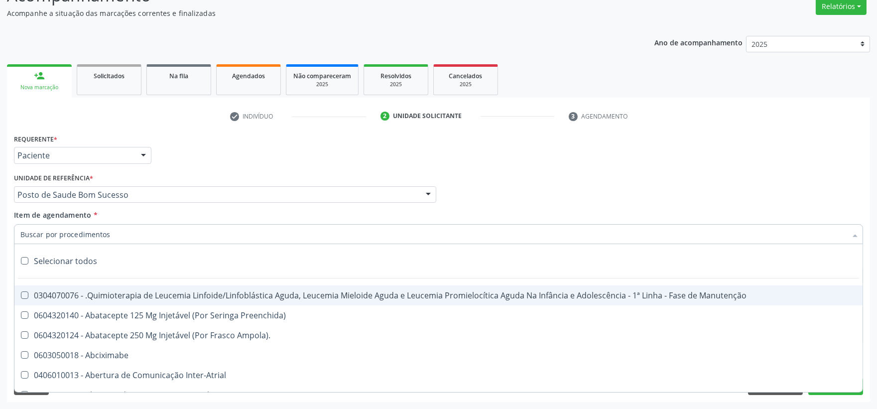
click at [56, 233] on input "Item de agendamento *" at bounding box center [433, 234] width 826 height 20
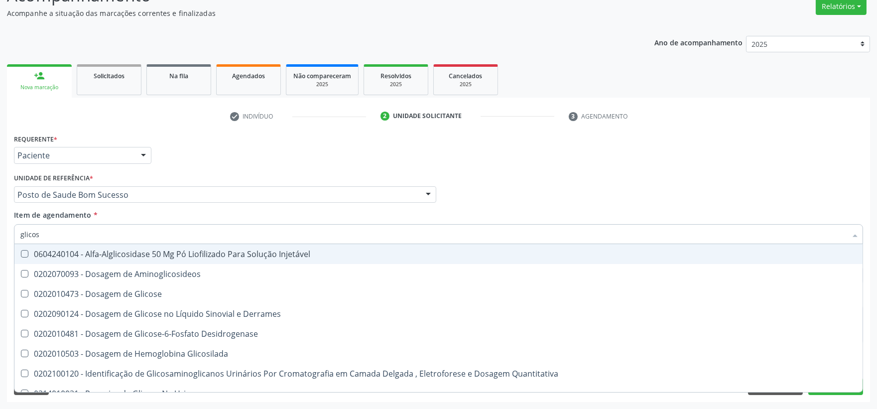
type input "glicose"
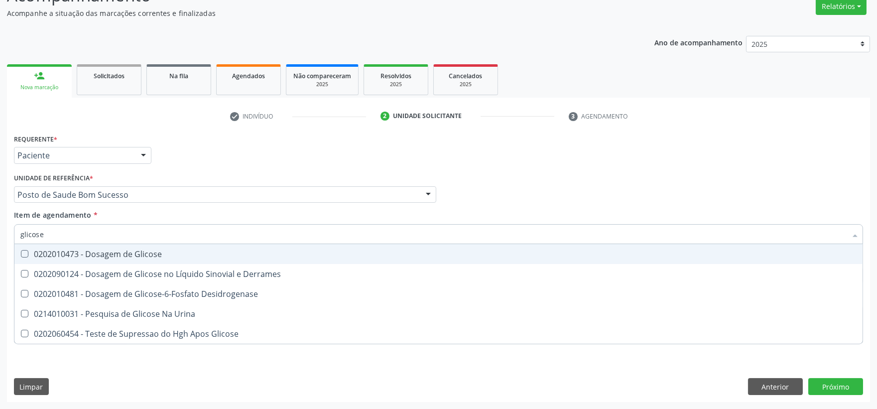
click at [56, 258] on span "0202010473 - Dosagem de Glicose" at bounding box center [438, 254] width 848 height 20
checkbox Glicose "true"
drag, startPoint x: 56, startPoint y: 238, endPoint x: -8, endPoint y: 235, distance: 64.8
click at [0, 235] on html "Central de Marcação notifications [PERSON_NAME] Operador de regulação  Configu…" at bounding box center [438, 119] width 877 height 409
type input "ab"
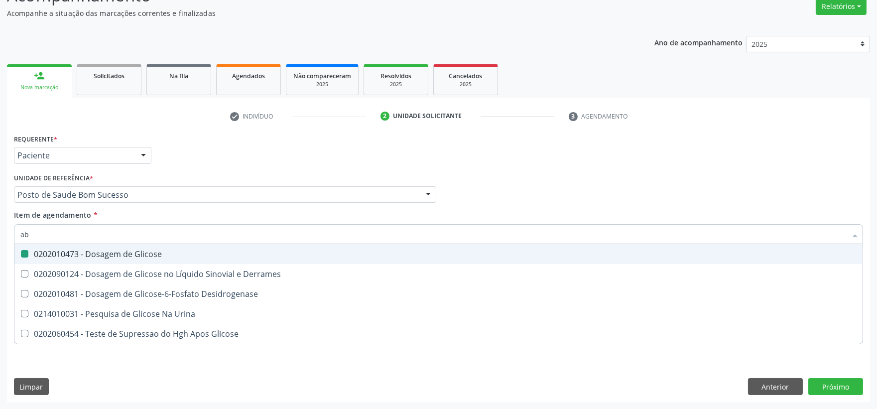
checkbox Glicose "false"
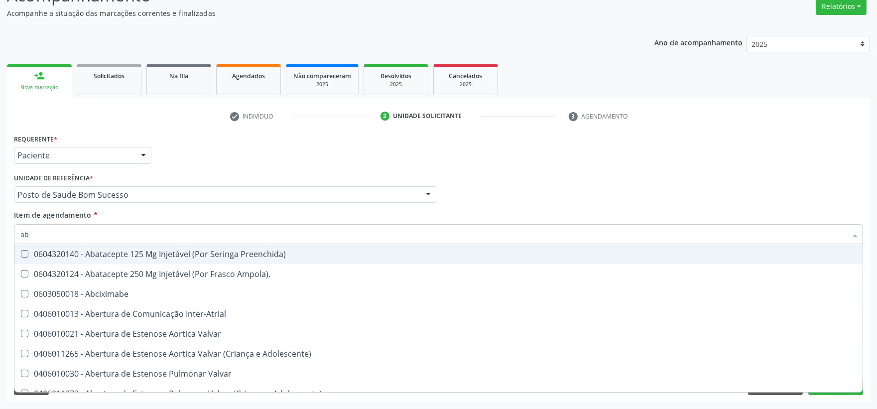
type input "abo"
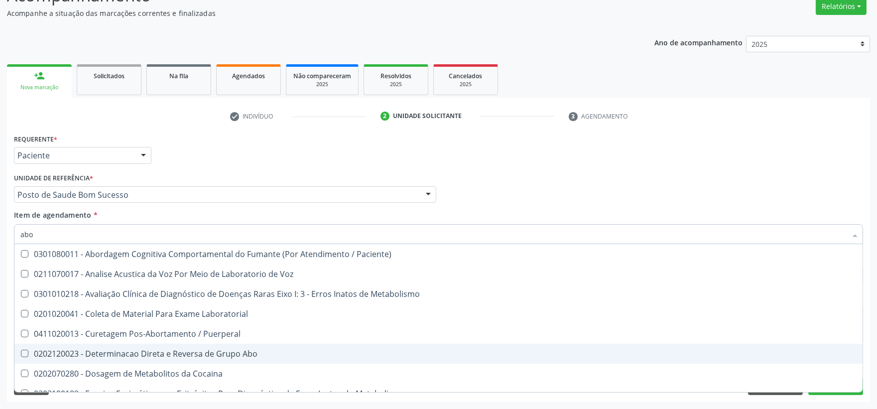
click at [75, 346] on span "0202120023 - Determinacao Direta e Reversa de Grupo Abo" at bounding box center [438, 354] width 848 height 20
checkbox Abo "true"
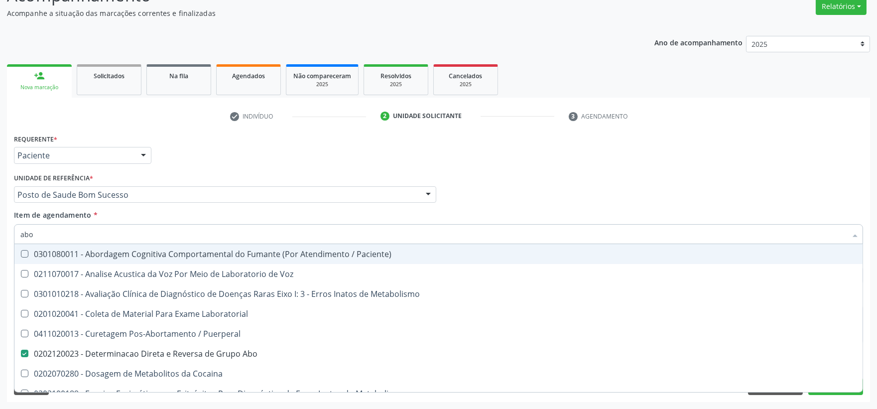
click at [0, 231] on html "Central de Marcação notifications [PERSON_NAME] Operador de regulação  Configu…" at bounding box center [438, 119] width 877 height 409
type input "cole"
checkbox Abo "false"
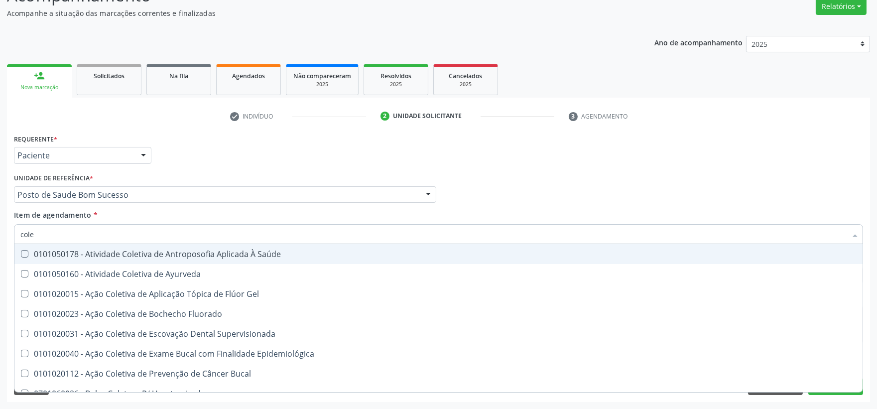
type input "coles"
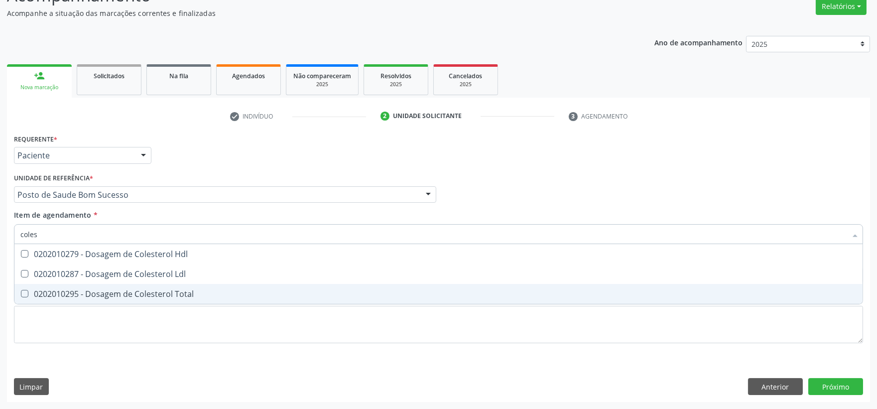
click at [67, 290] on div "0202010295 - Dosagem de Colesterol Total" at bounding box center [438, 294] width 836 height 8
checkbox Total "true"
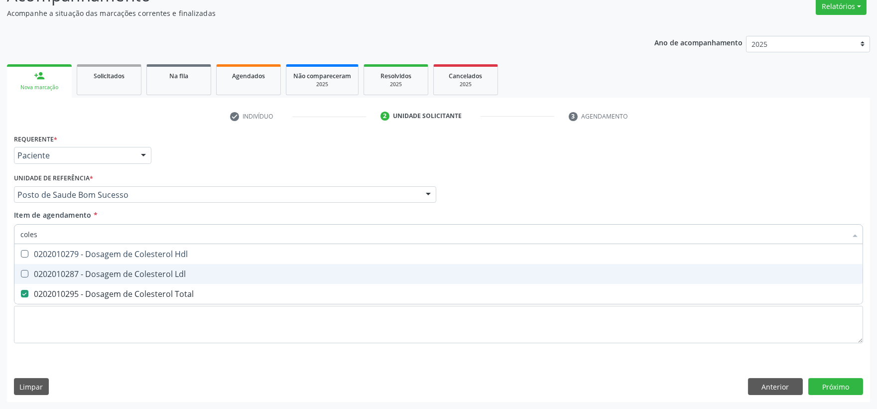
click at [67, 274] on div "0202010287 - Dosagem de Colesterol Ldl" at bounding box center [438, 274] width 836 height 8
checkbox Ldl "true"
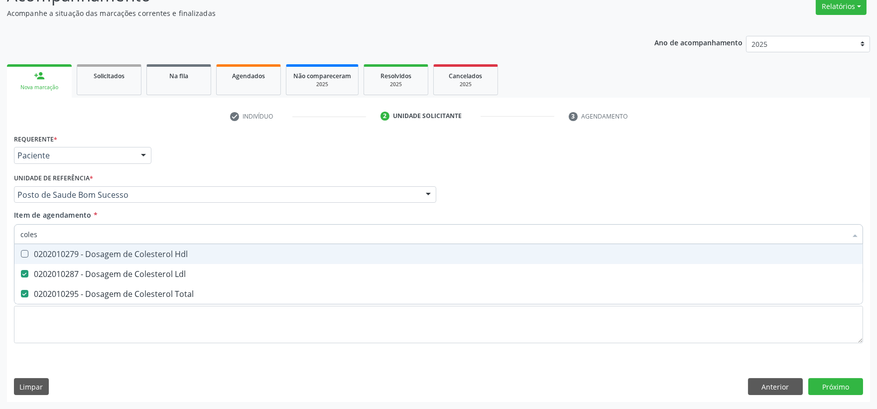
click at [68, 257] on div "0202010279 - Dosagem de Colesterol Hdl" at bounding box center [438, 254] width 836 height 8
checkbox Hdl "true"
drag, startPoint x: 55, startPoint y: 241, endPoint x: -96, endPoint y: 238, distance: 150.9
click at [0, 238] on html "Central de Marcação notifications [PERSON_NAME] Operador de regulação  Configu…" at bounding box center [438, 119] width 877 height 409
type input "trig"
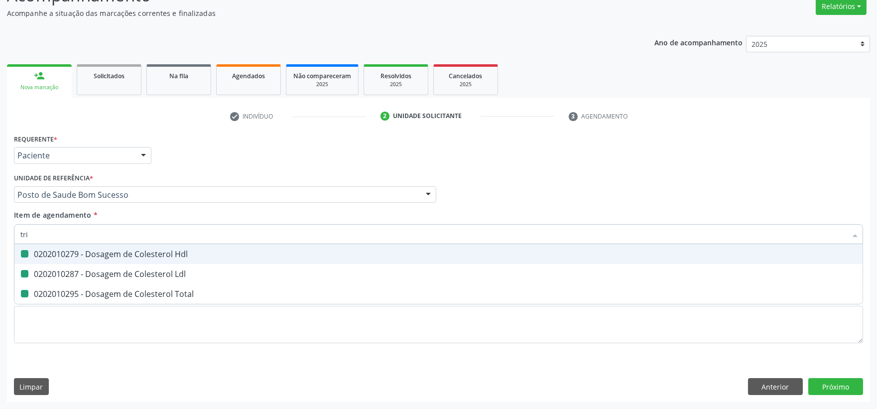
checkbox Hdl "false"
checkbox Ldl "false"
checkbox Total "false"
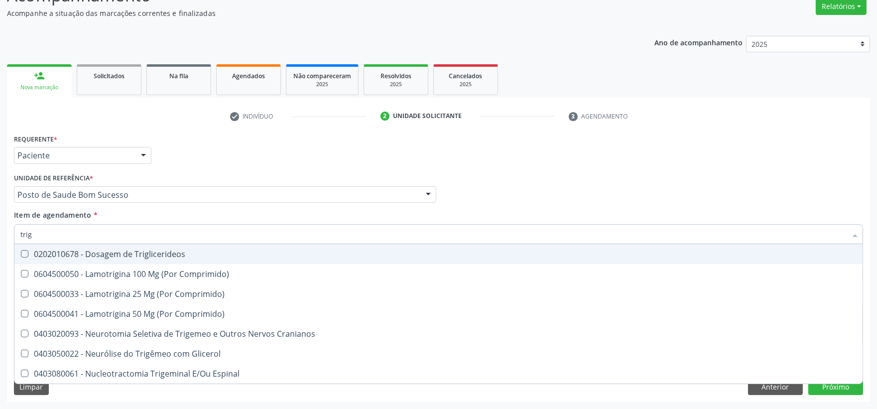
drag, startPoint x: 105, startPoint y: 245, endPoint x: 90, endPoint y: 235, distance: 18.6
click at [105, 245] on span "0202010678 - Dosagem de Triglicerideos" at bounding box center [438, 254] width 848 height 20
checkbox Triglicerideos "true"
drag, startPoint x: 79, startPoint y: 235, endPoint x: -74, endPoint y: 241, distance: 152.5
click at [0, 241] on html "Central de Marcação notifications [PERSON_NAME] Operador de regulação  Configu…" at bounding box center [438, 119] width 877 height 409
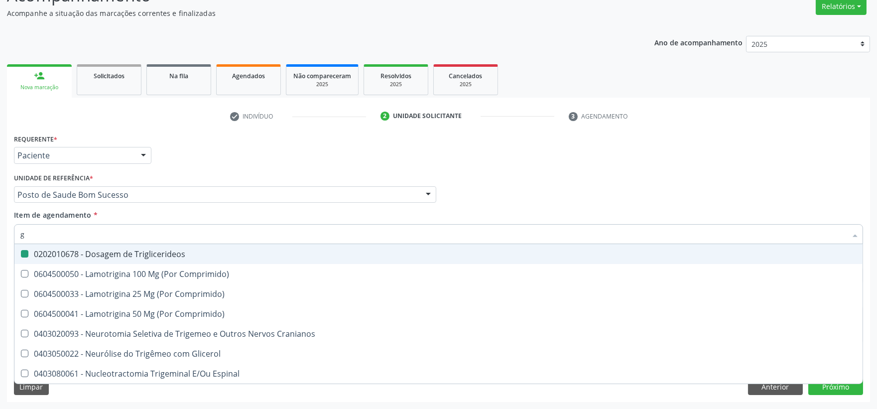
type input "ge"
checkbox Triglicerideos "false"
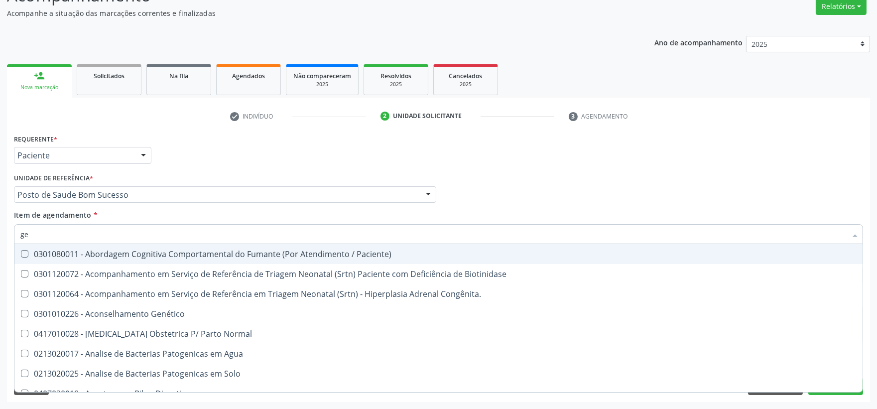
type input "g"
checkbox Hdl "false"
checkbox Ldl "false"
checkbox Total "false"
checkbox Glicose "false"
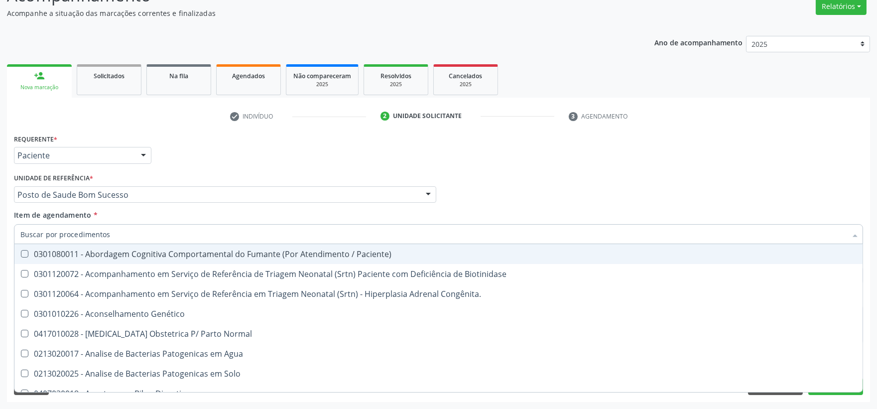
checkbox Triglicerideos "false"
checkbox Genitais "false"
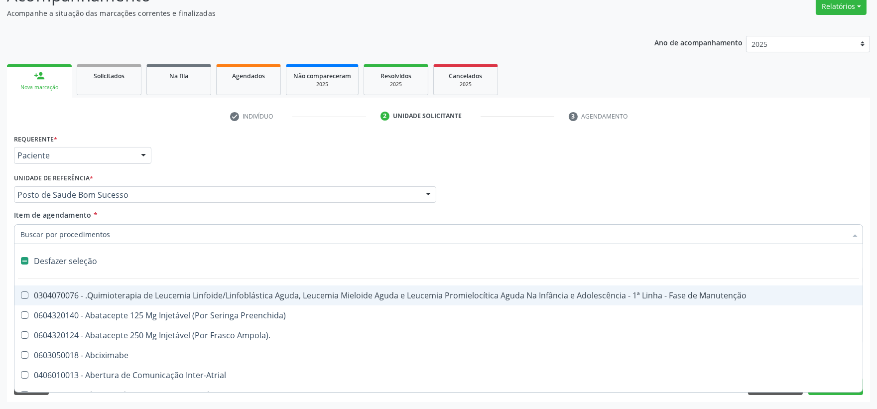
type input "h"
checkbox A "true"
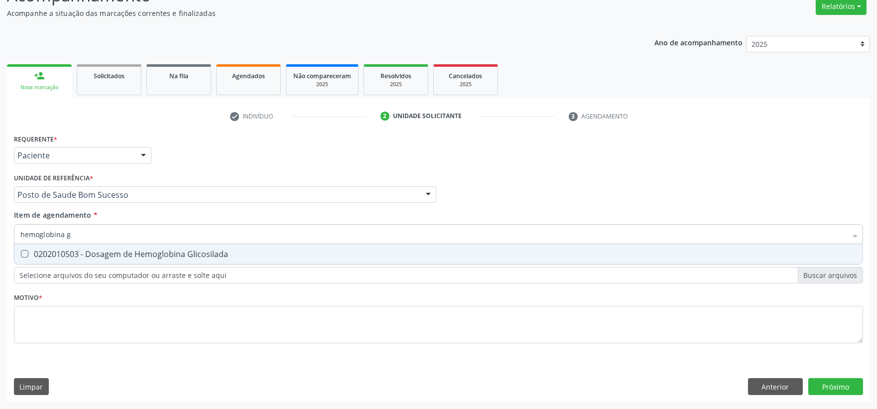
type input "hemoglobina g"
click at [61, 252] on div "0202010503 - Dosagem de Hemoglobina Glicosilada" at bounding box center [438, 254] width 836 height 8
checkbox Glicosilada "true"
drag, startPoint x: 80, startPoint y: 235, endPoint x: -47, endPoint y: 237, distance: 127.5
click at [0, 237] on html "Central de Marcação notifications [PERSON_NAME] Operador de regulação  Configu…" at bounding box center [438, 119] width 877 height 409
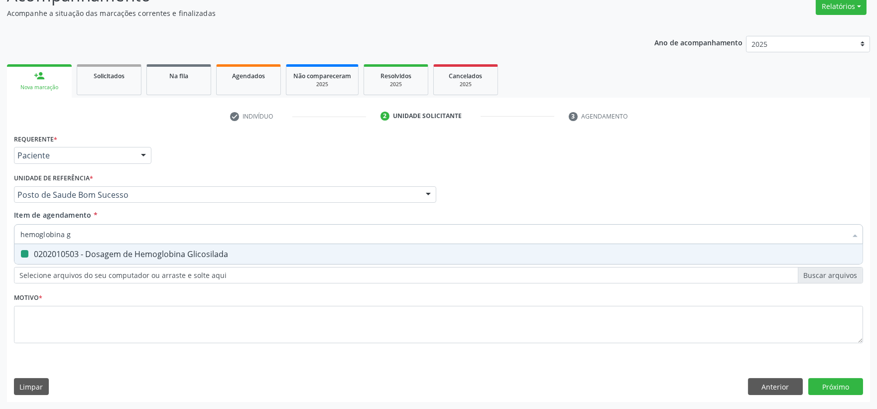
type input "t"
checkbox Glicosilada "false"
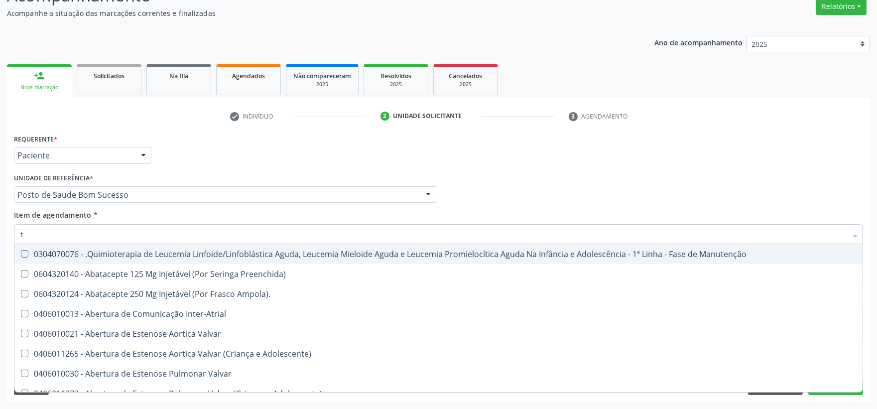
type input "to"
checkbox Transplantado "true"
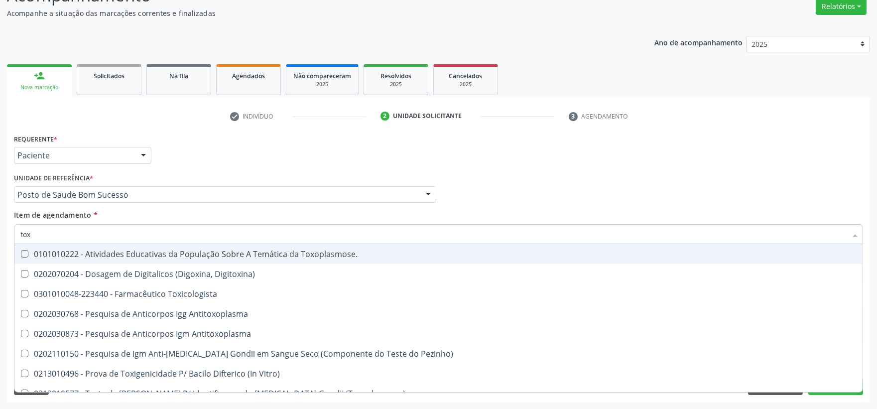
type input "toxo"
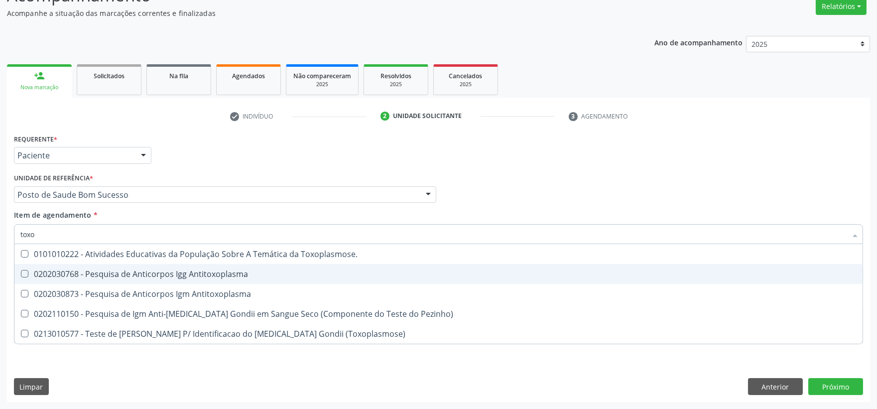
click at [70, 274] on div "0202030768 - Pesquisa de Anticorpos Igg Antitoxoplasma" at bounding box center [438, 274] width 836 height 8
checkbox Antitoxoplasma "true"
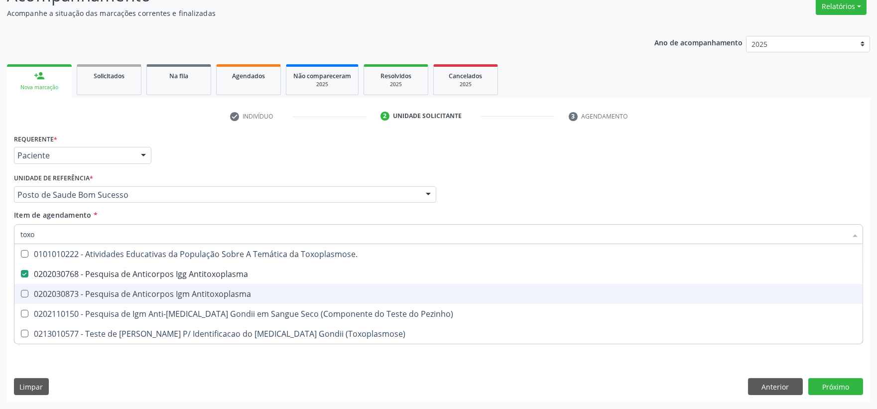
click at [66, 286] on span "0202030873 - Pesquisa de Anticorpos Igm Antitoxoplasma" at bounding box center [438, 294] width 848 height 20
checkbox Antitoxoplasma "true"
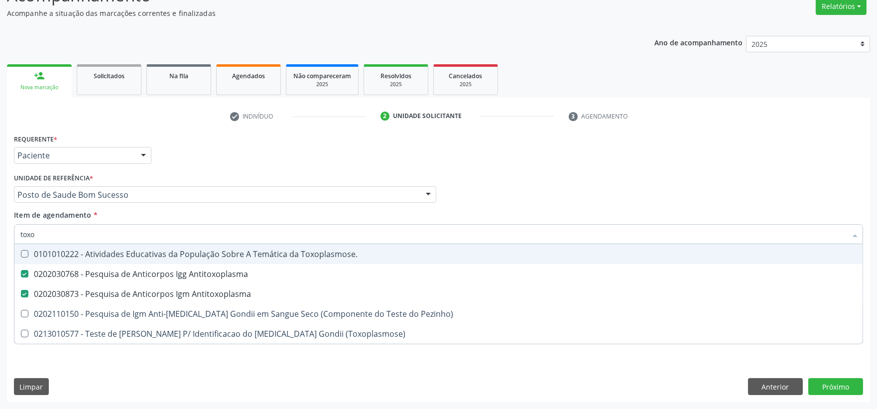
drag, startPoint x: 45, startPoint y: 232, endPoint x: -13, endPoint y: 231, distance: 58.3
click at [0, 231] on html "Central de Marcação notifications [PERSON_NAME] Operador de regulação  Configu…" at bounding box center [438, 119] width 877 height 409
type input "ele"
checkbox Antitoxoplasma "false"
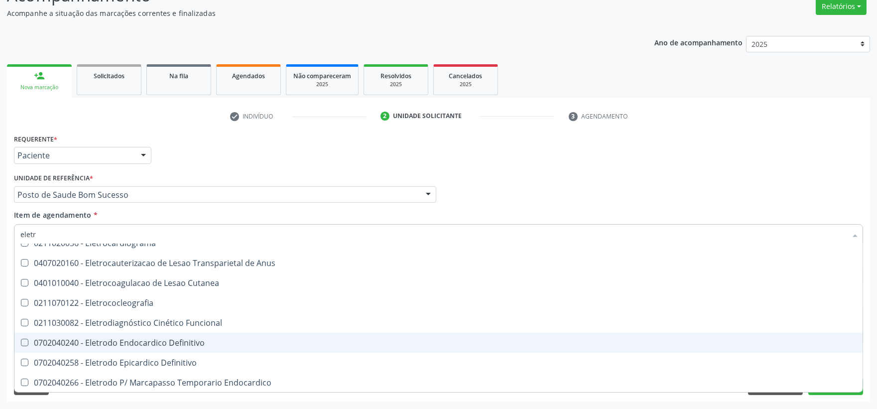
scroll to position [0, 0]
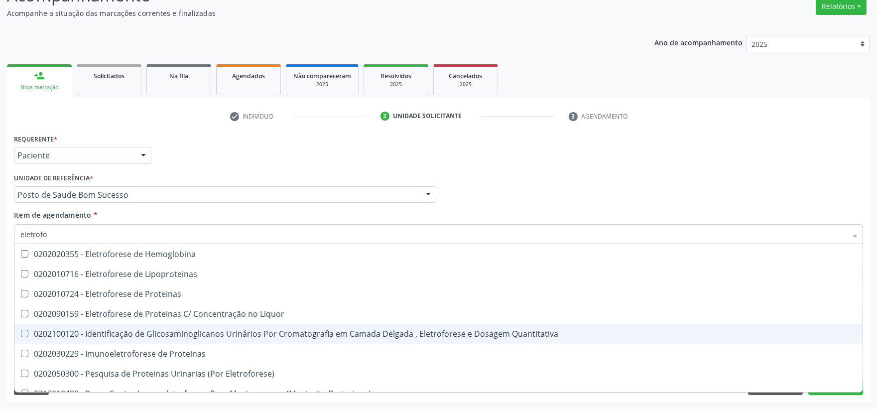
type input "eletrofor"
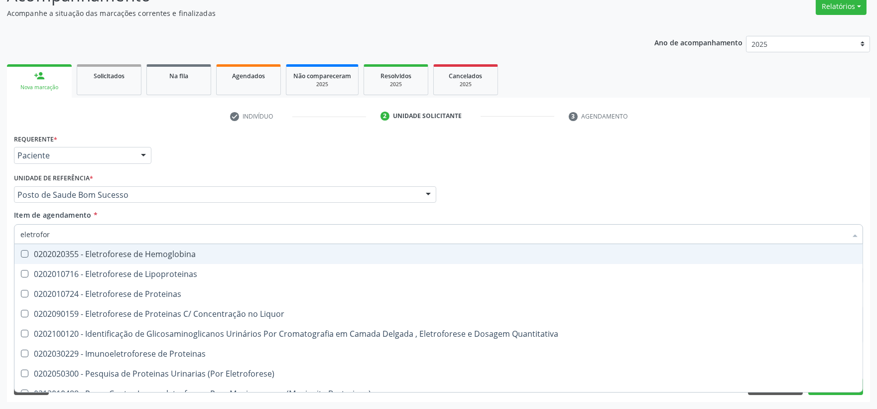
click at [82, 255] on div "0202020355 - Eletroforese de Hemoglobina" at bounding box center [438, 254] width 836 height 8
checkbox Hemoglobina "true"
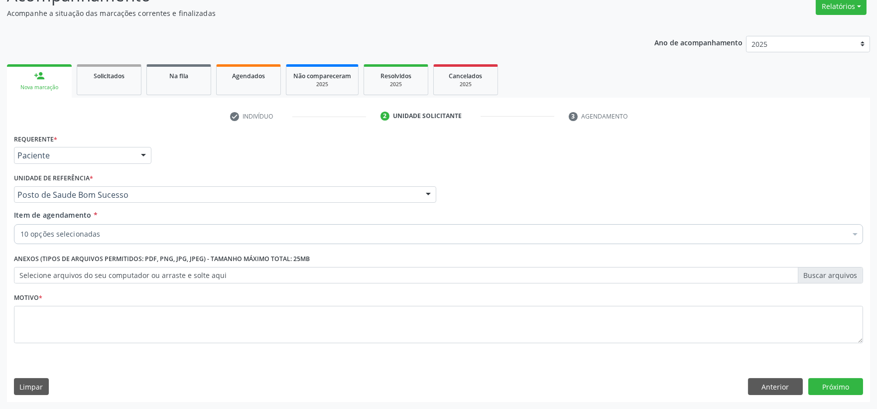
checkbox Glicose "true"
checkbox Abo "true"
checkbox Total "true"
checkbox Ldl "true"
checkbox Hdl "true"
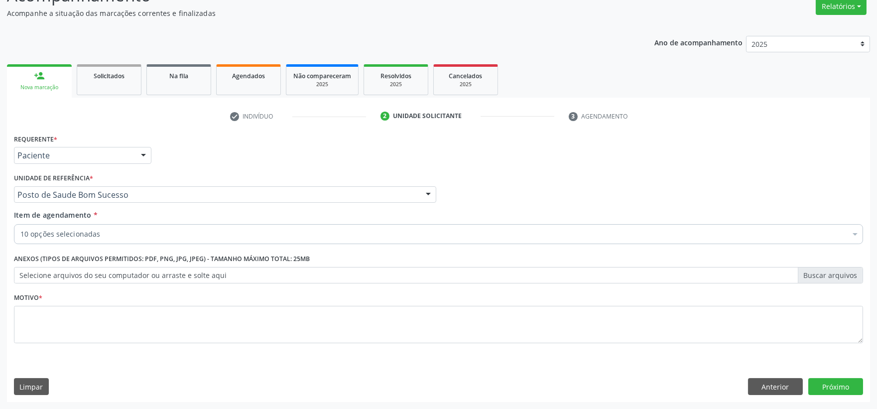
checkbox Triglicerideos "true"
checkbox Glicosilada "true"
click at [787, 389] on button "Anterior" at bounding box center [775, 386] width 55 height 17
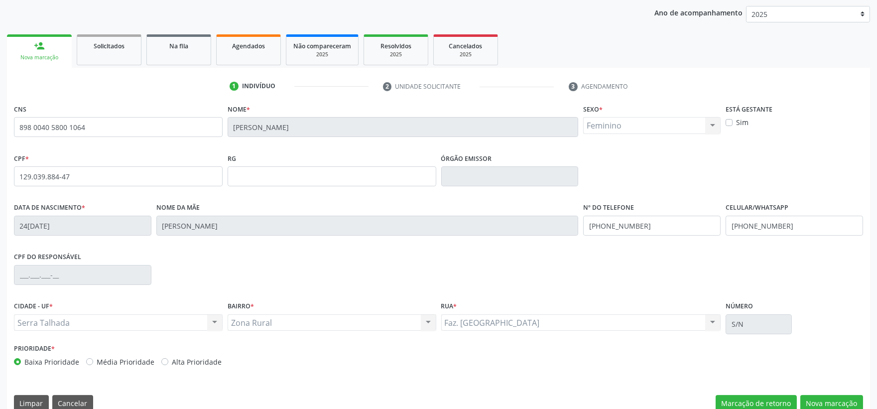
scroll to position [130, 0]
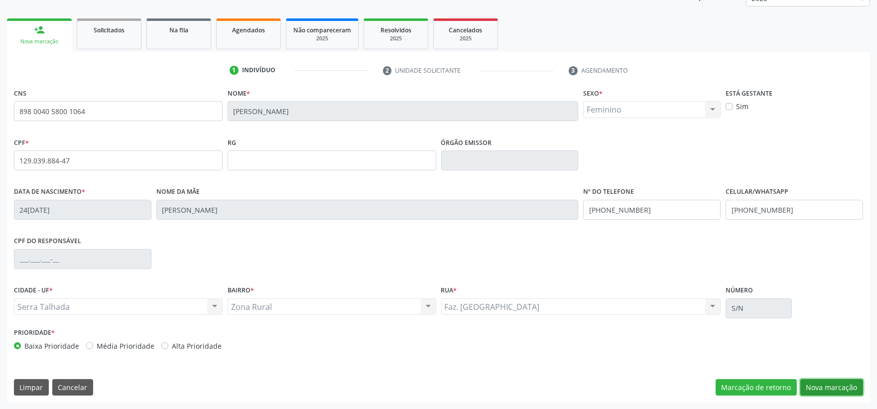
click at [818, 385] on button "Nova marcação" at bounding box center [831, 387] width 63 height 17
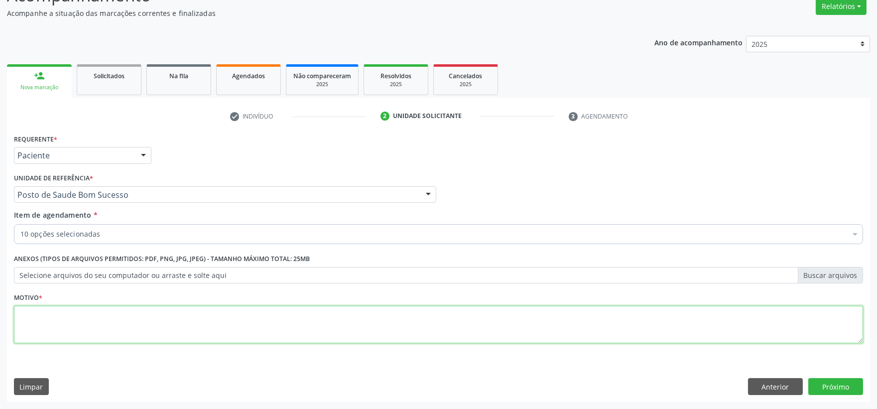
click at [76, 311] on textarea at bounding box center [438, 325] width 849 height 38
type textarea "."
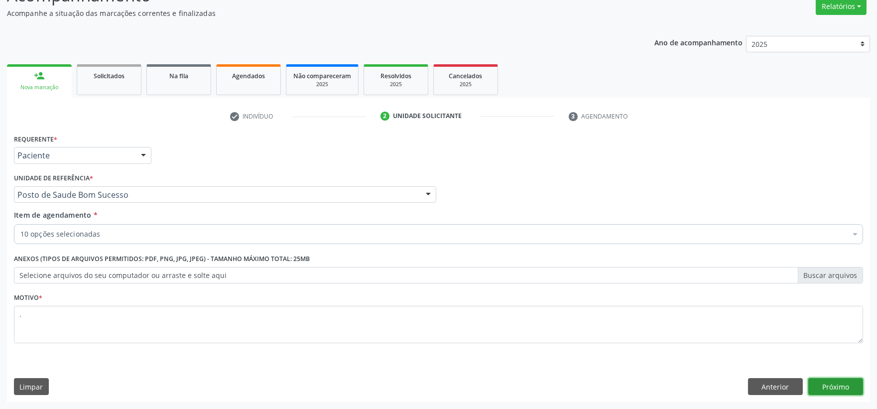
click at [833, 382] on button "Próximo" at bounding box center [835, 386] width 55 height 17
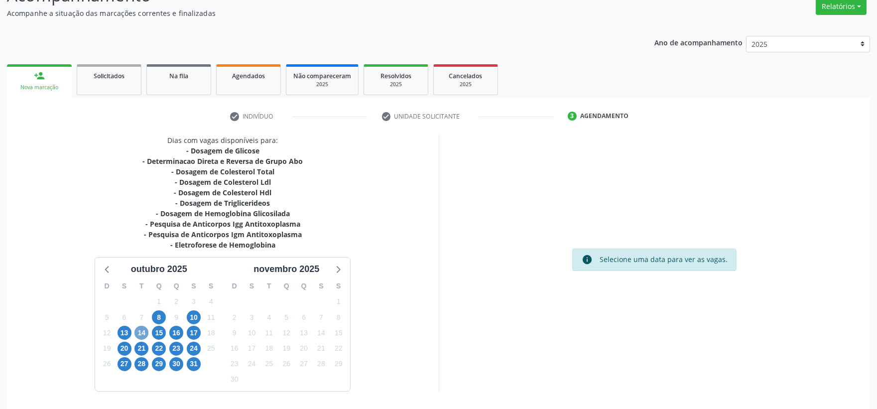
click at [137, 332] on span "14" at bounding box center [141, 333] width 14 height 14
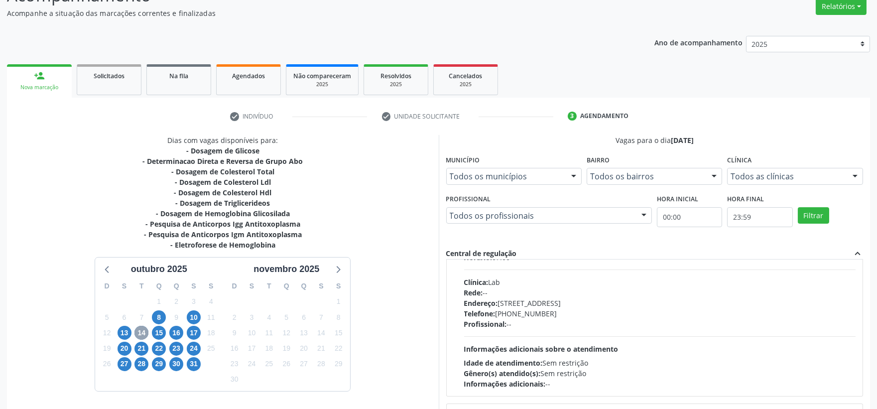
scroll to position [506, 0]
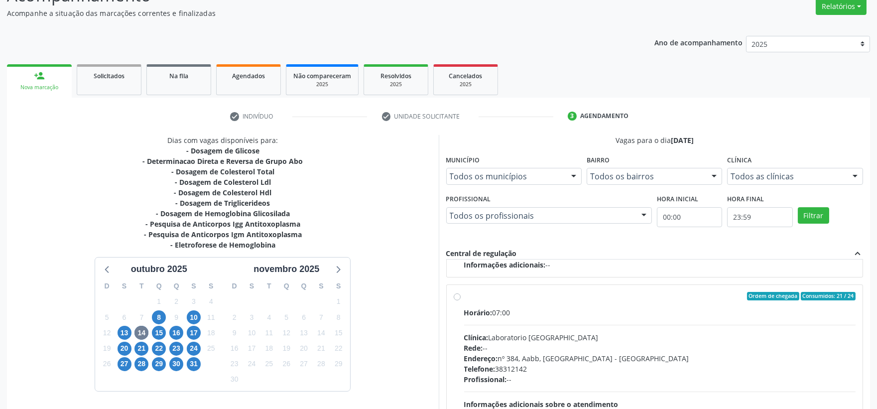
click at [676, 322] on div "Horário: 07:00 Clínica: Laboratorio [GEOGRAPHIC_DATA] Rede: -- Endereço: [STREE…" at bounding box center [660, 375] width 392 height 137
click at [461, 301] on input "Ordem de chegada Consumidos: 21 / 24 Horário: 07:00 Clínica: Laboratorio [GEOGR…" at bounding box center [457, 296] width 7 height 9
radio input "true"
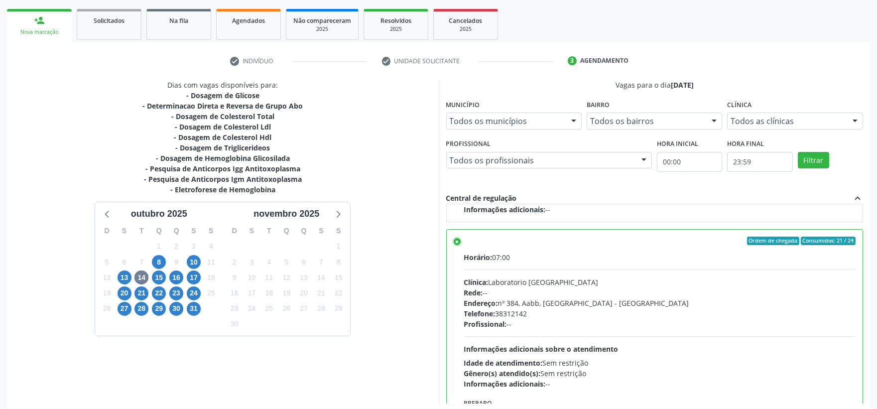
scroll to position [186, 0]
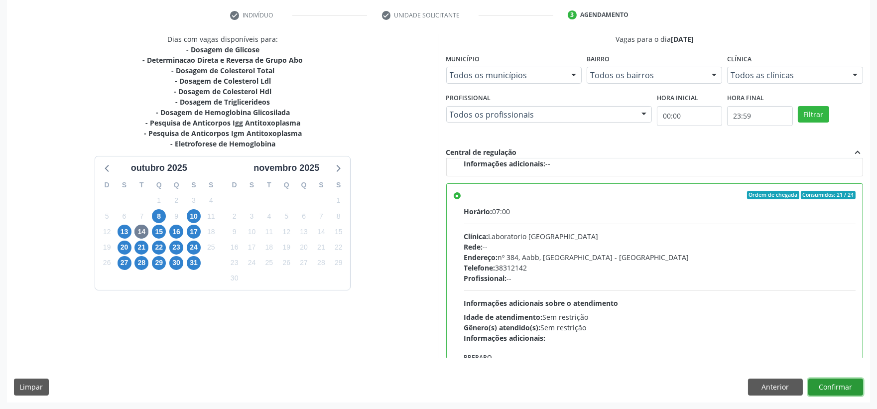
click at [847, 387] on button "Confirmar" at bounding box center [835, 386] width 55 height 17
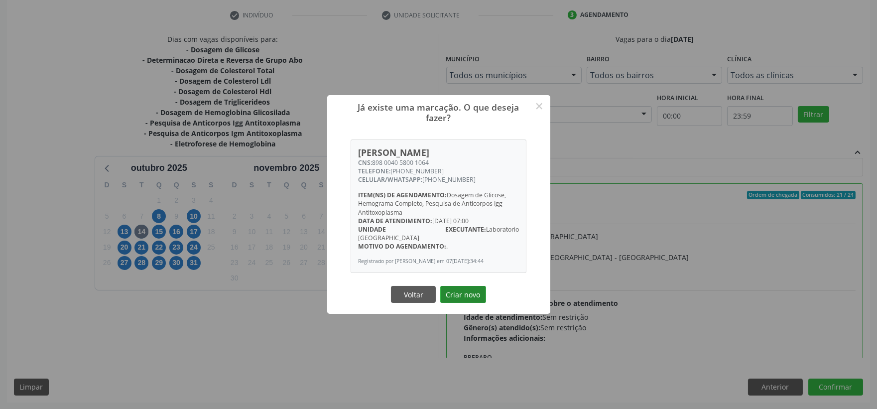
click at [474, 292] on button "Criar novo" at bounding box center [463, 294] width 46 height 17
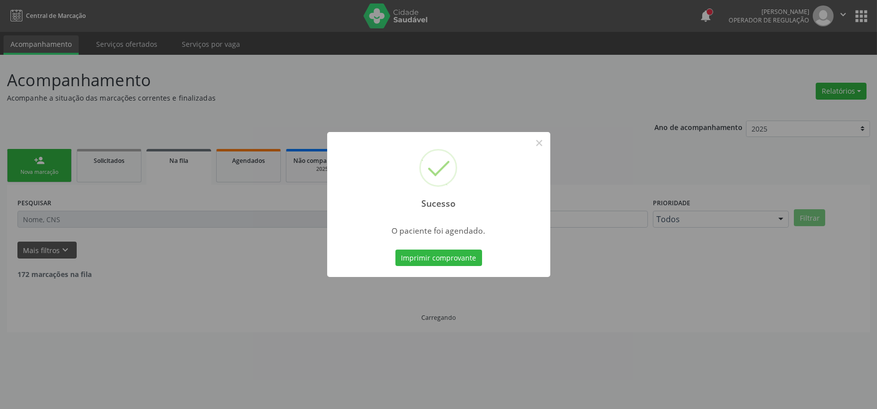
scroll to position [0, 0]
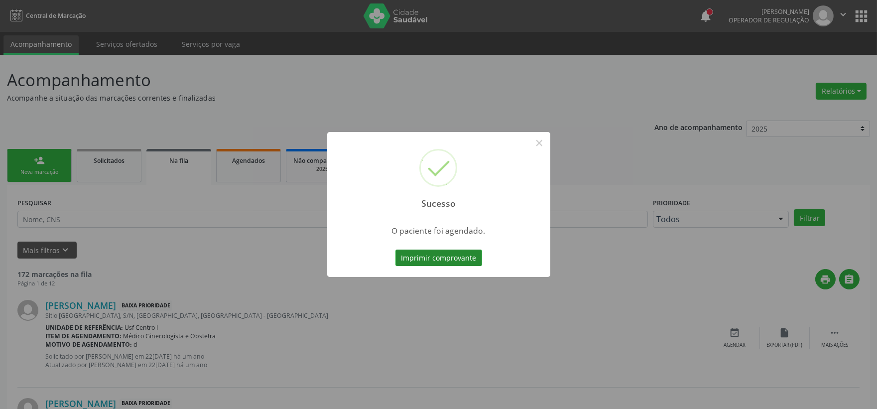
click at [409, 256] on button "Imprimir comprovante" at bounding box center [438, 258] width 87 height 17
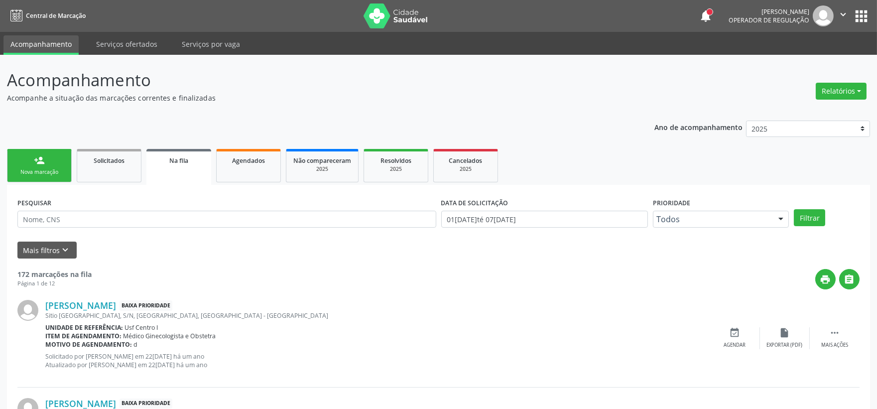
click at [32, 155] on link "person_add Nova marcação" at bounding box center [39, 165] width 65 height 33
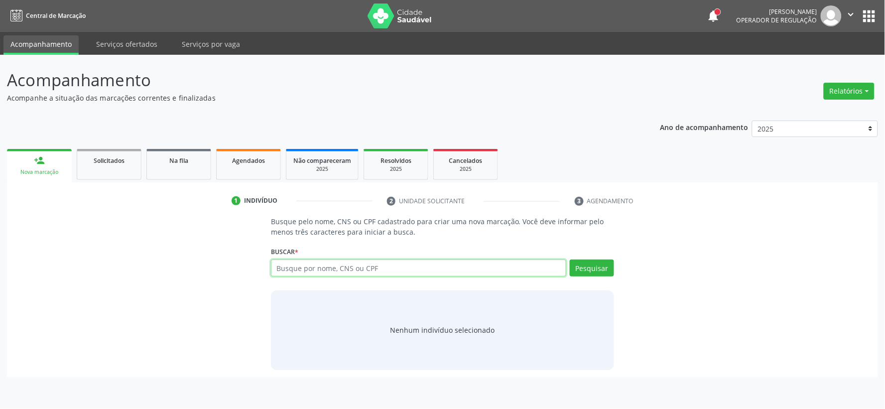
click at [370, 263] on input "text" at bounding box center [418, 267] width 295 height 17
type input "701204086090210"
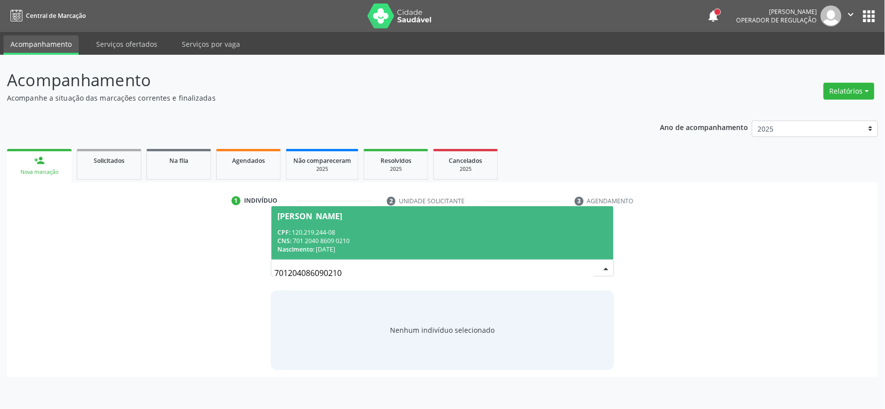
click at [341, 247] on div "Nascimento: [DATE]" at bounding box center [442, 249] width 330 height 8
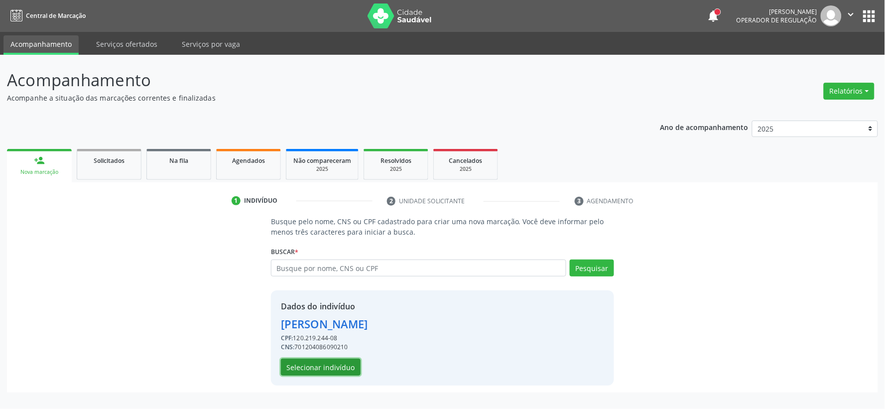
click at [325, 374] on button "Selecionar indivíduo" at bounding box center [321, 367] width 80 height 17
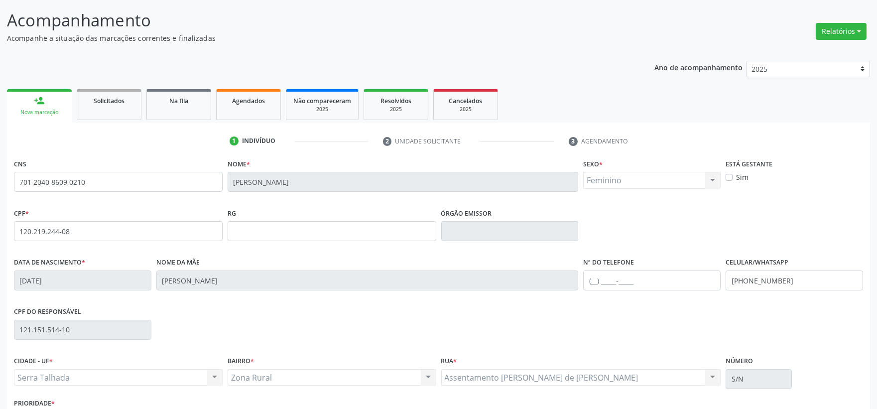
scroll to position [130, 0]
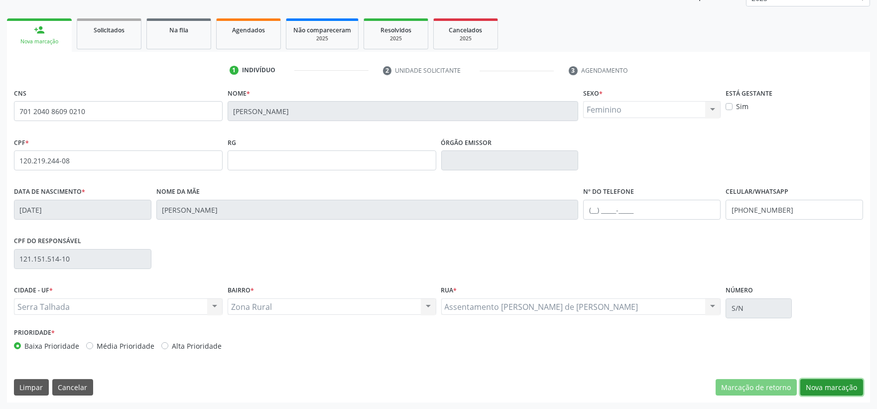
click at [853, 383] on button "Nova marcação" at bounding box center [831, 387] width 63 height 17
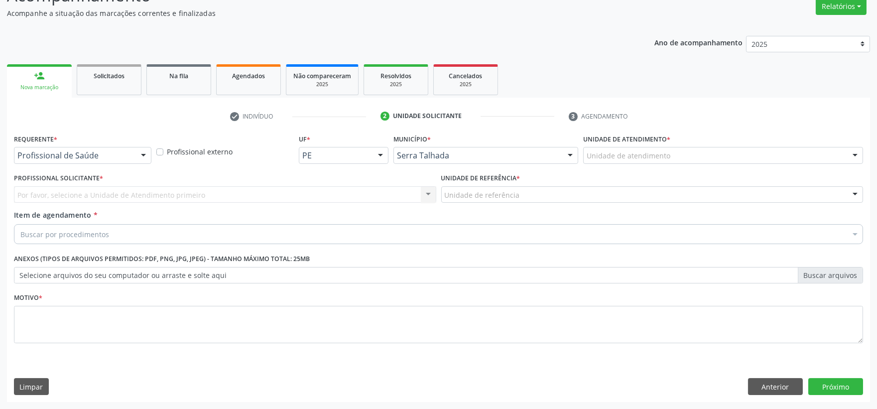
scroll to position [85, 0]
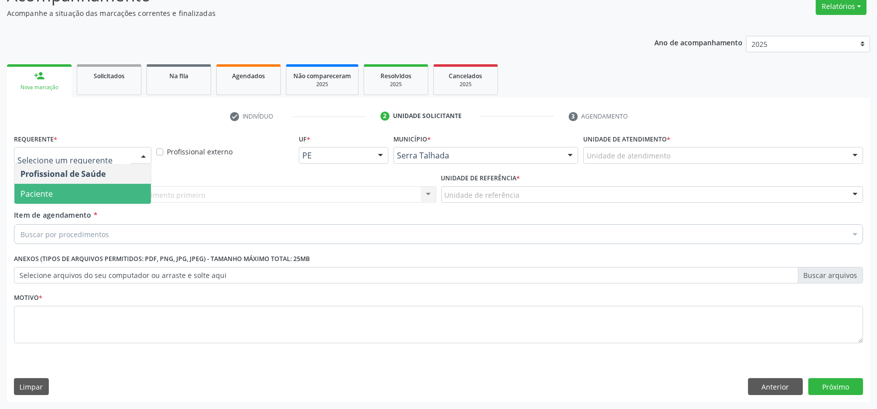
click at [93, 196] on span "Paciente" at bounding box center [82, 194] width 136 height 20
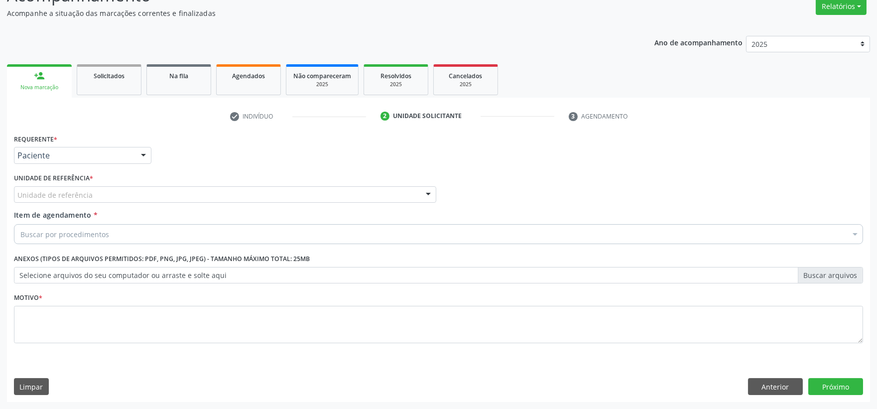
click at [93, 188] on div "Unidade de referência" at bounding box center [225, 194] width 422 height 17
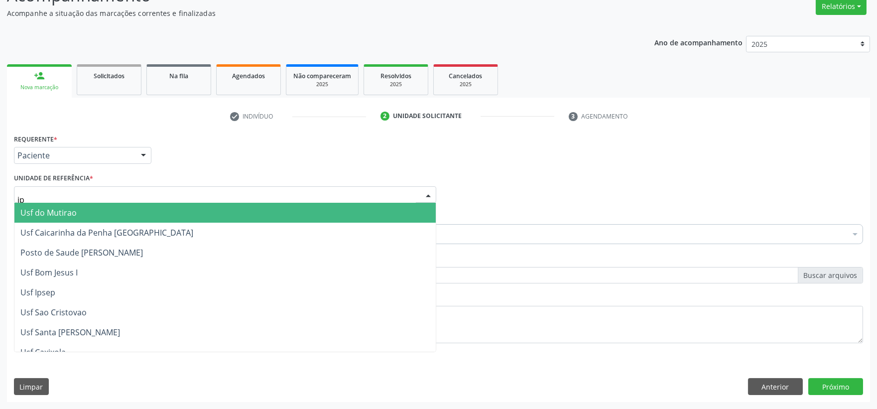
type input "ipa"
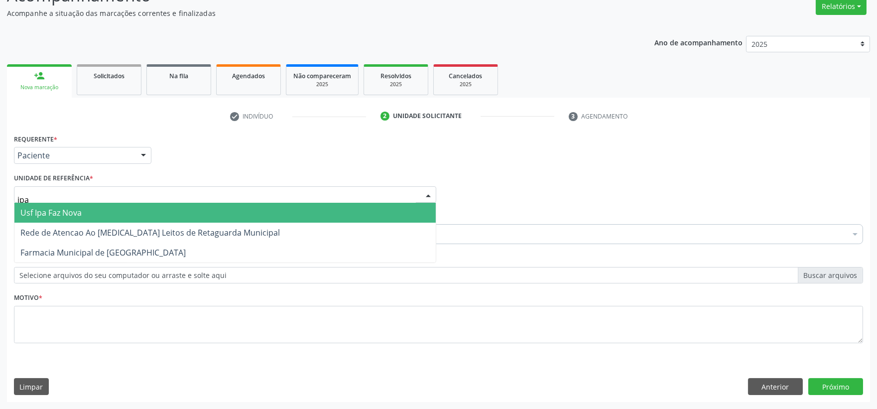
click at [90, 216] on span "Usf Ipa Faz Nova" at bounding box center [224, 213] width 421 height 20
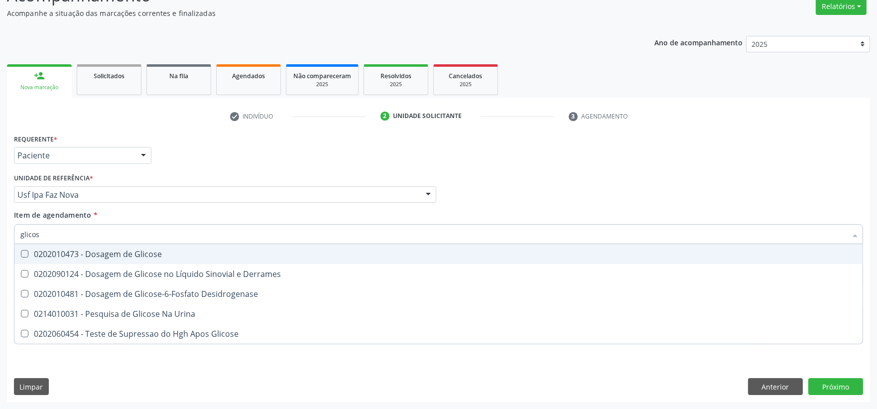
type input "glicose"
click at [144, 254] on div "0202010473 - Dosagem de Glicose" at bounding box center [438, 254] width 836 height 8
checkbox Glicose "true"
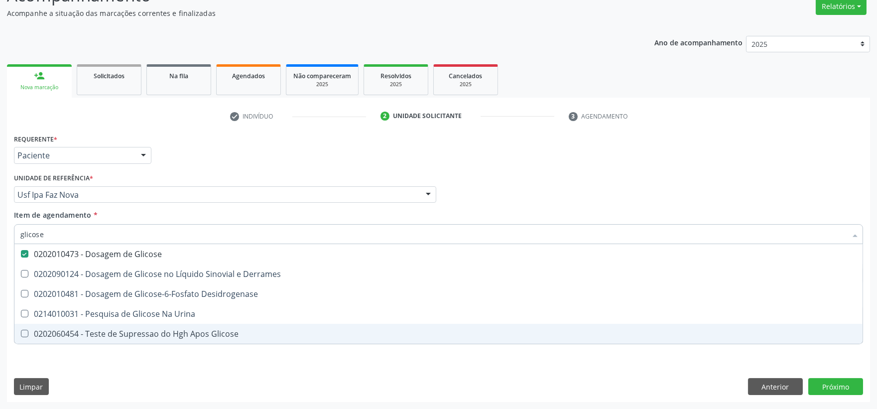
type input "glicose"
click at [272, 377] on div "Requerente * Paciente Profissional de Saúde Paciente Nenhum resultado encontrad…" at bounding box center [438, 266] width 863 height 270
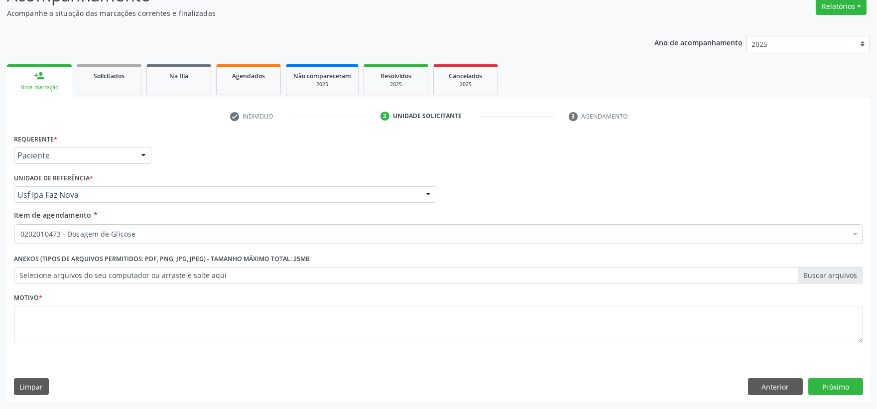
checkbox Glicose "true"
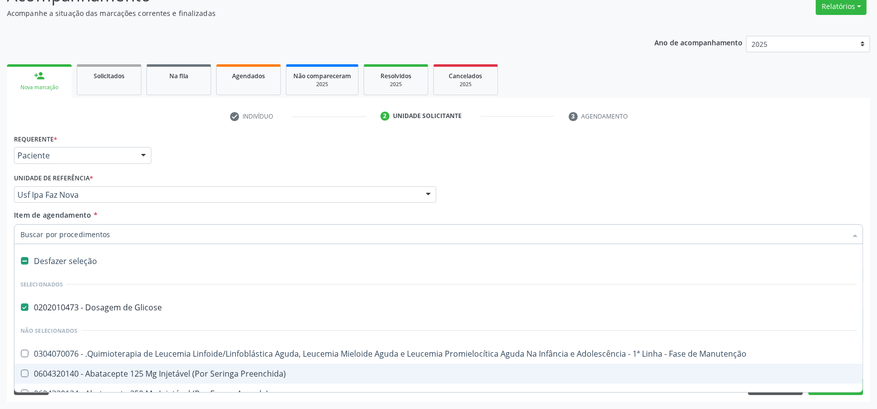
type input "s"
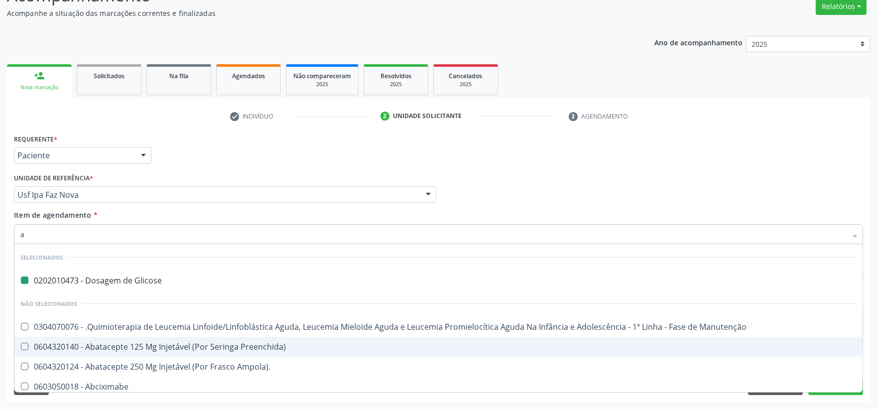
type input "ab"
checkbox Glicose "false"
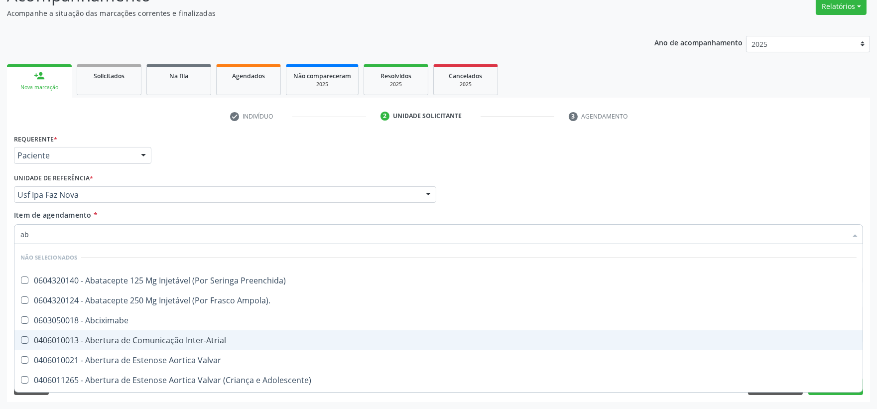
type input "abo"
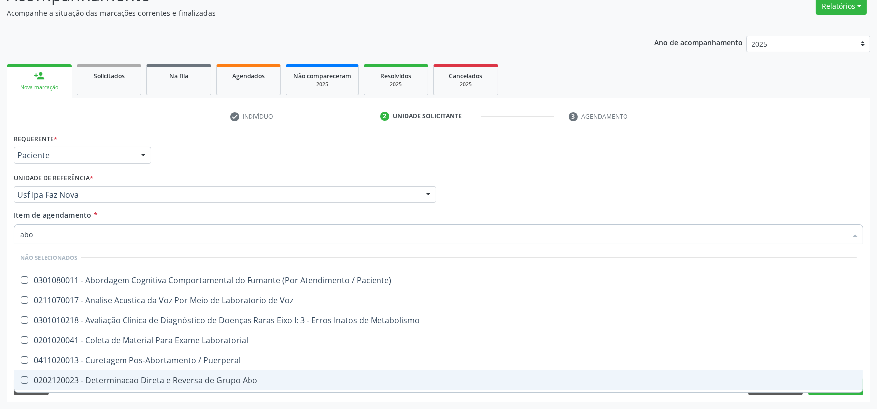
click at [118, 376] on div "0202120023 - Determinacao Direta e Reversa de Grupo Abo" at bounding box center [438, 380] width 836 height 8
checkbox Abo "true"
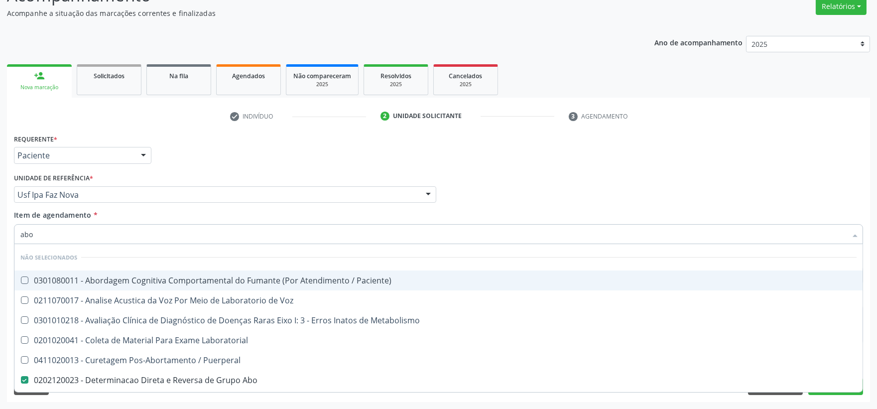
drag, startPoint x: 43, startPoint y: 229, endPoint x: -78, endPoint y: 226, distance: 121.1
click at [0, 226] on html "Central de Marcação notifications [PERSON_NAME] Operador de regulação  Configu…" at bounding box center [438, 119] width 877 height 409
type input "cole"
checkbox Paciente\) "false"
checkbox Abo "false"
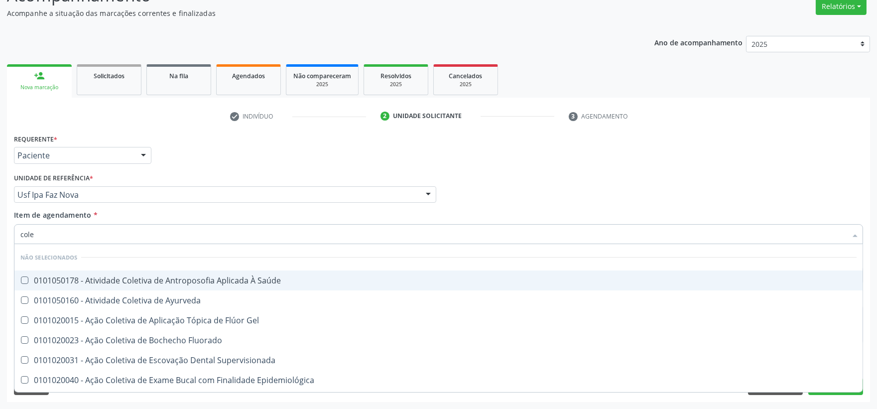
type input "coles"
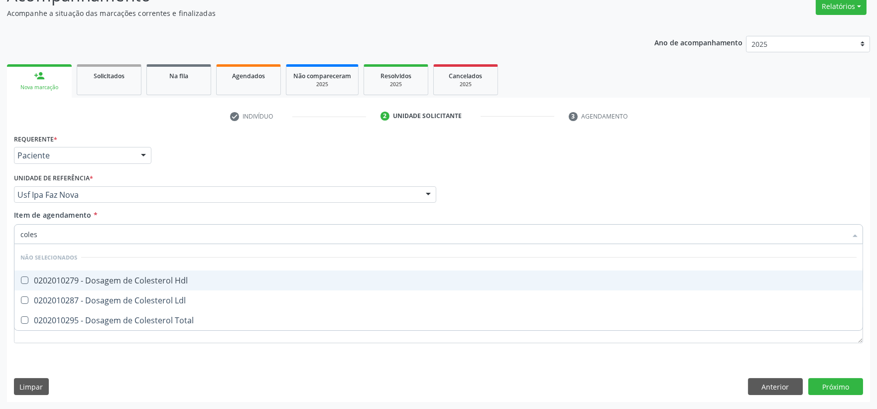
drag, startPoint x: 63, startPoint y: 275, endPoint x: 58, endPoint y: 297, distance: 23.0
click at [62, 276] on div "0202010279 - Dosagem de Colesterol Hdl" at bounding box center [438, 280] width 836 height 8
checkbox Hdl "true"
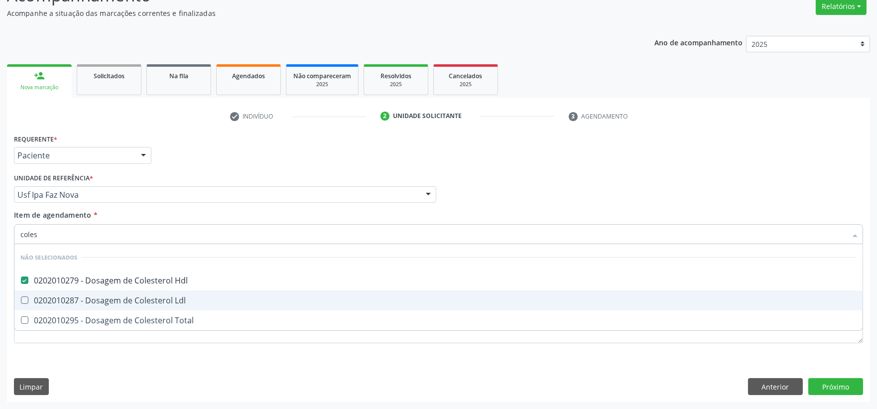
click at [56, 306] on span "0202010287 - Dosagem de Colesterol Ldl" at bounding box center [438, 300] width 848 height 20
checkbox Ldl "true"
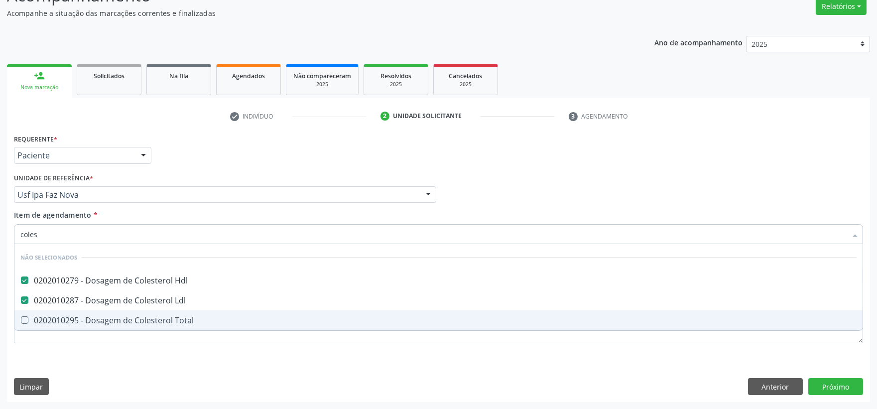
click at [54, 316] on div "0202010295 - Dosagem de Colesterol Total" at bounding box center [438, 320] width 836 height 8
checkbox Total "true"
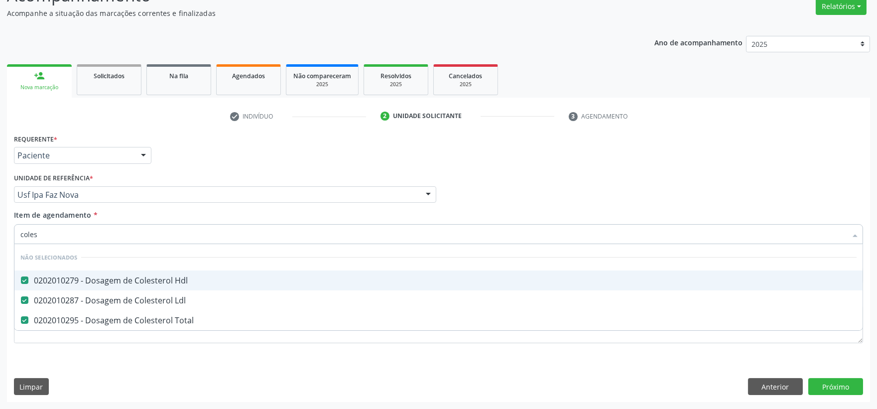
drag, startPoint x: 95, startPoint y: 240, endPoint x: -55, endPoint y: 239, distance: 149.9
click at [0, 239] on html "Central de Marcação notifications [PERSON_NAME] Operador de regulação  Configu…" at bounding box center [438, 119] width 877 height 409
type input "tri"
checkbox Hdl "false"
checkbox Total "false"
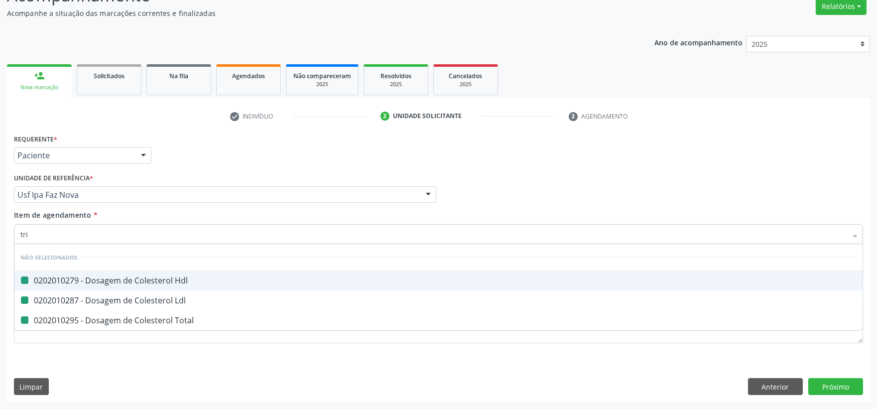
checkbox Ldl "false"
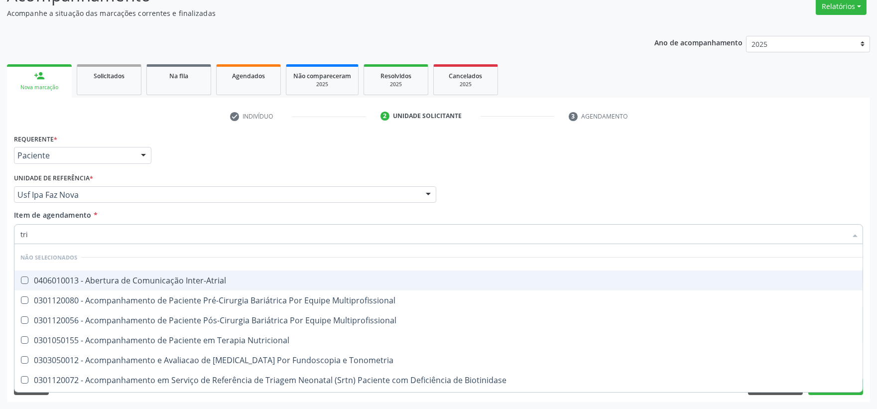
type input "trig"
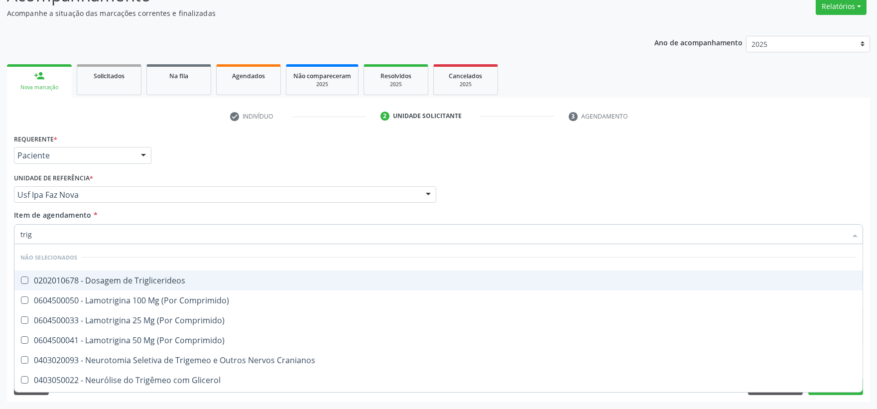
click at [64, 276] on div "0202010678 - Dosagem de Triglicerideos" at bounding box center [438, 280] width 836 height 8
checkbox Triglicerideos "true"
drag, startPoint x: 51, startPoint y: 239, endPoint x: -46, endPoint y: 221, distance: 99.2
click at [0, 221] on html "Central de Marcação notifications [PERSON_NAME] Operador de regulação  Configu…" at bounding box center [438, 119] width 877 height 409
checkbox Comprimido\) "true"
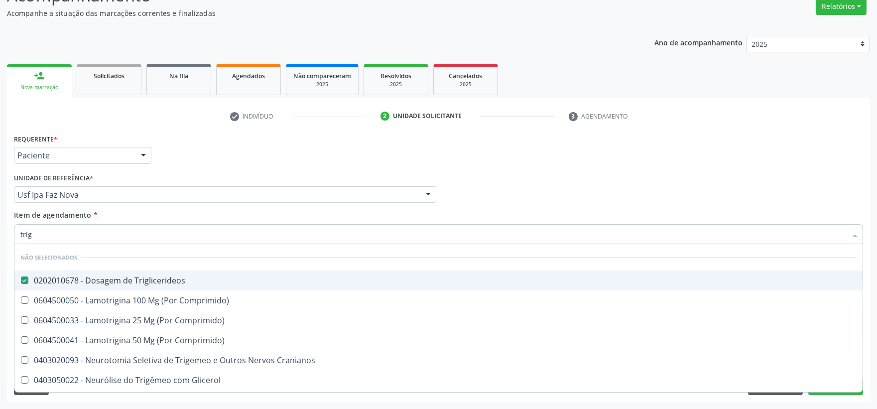
checkbox Comprimido\) "true"
checkbox Cranianos "true"
checkbox Glicerol "true"
